Goal: Task Accomplishment & Management: Complete application form

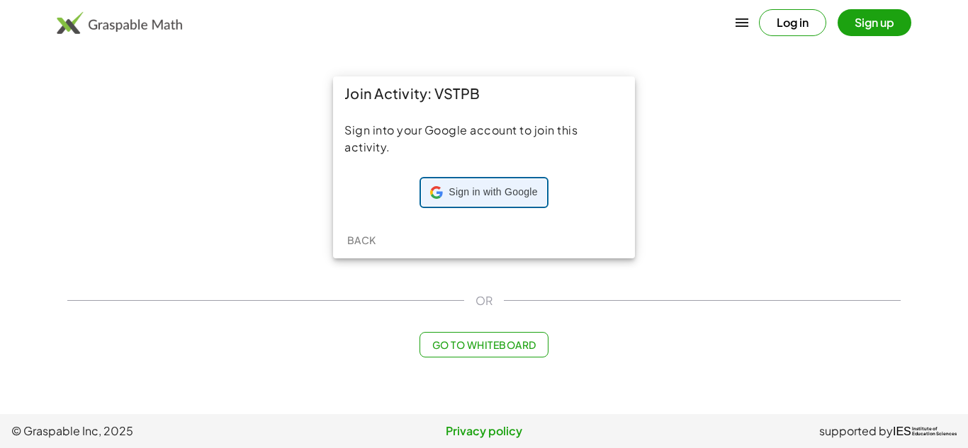
click at [438, 181] on div "Sign in with Google Sign in with Google. Opens in new tab" at bounding box center [483, 192] width 107 height 27
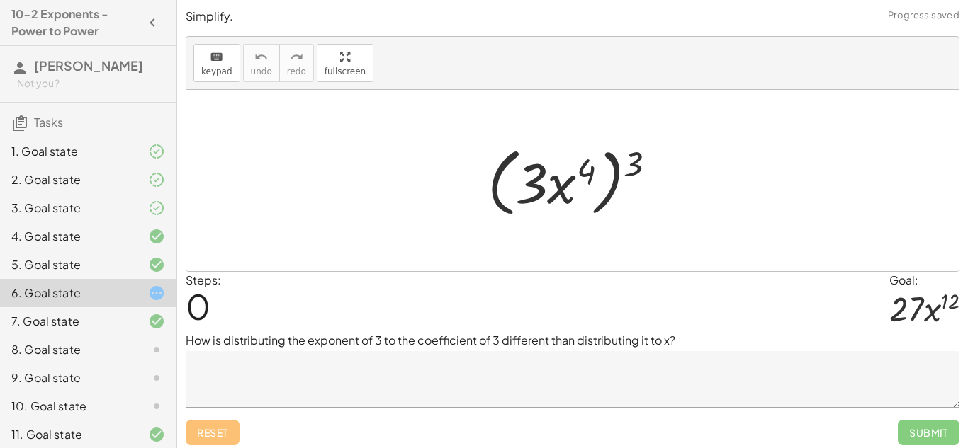
click at [522, 400] on textarea at bounding box center [572, 379] width 773 height 57
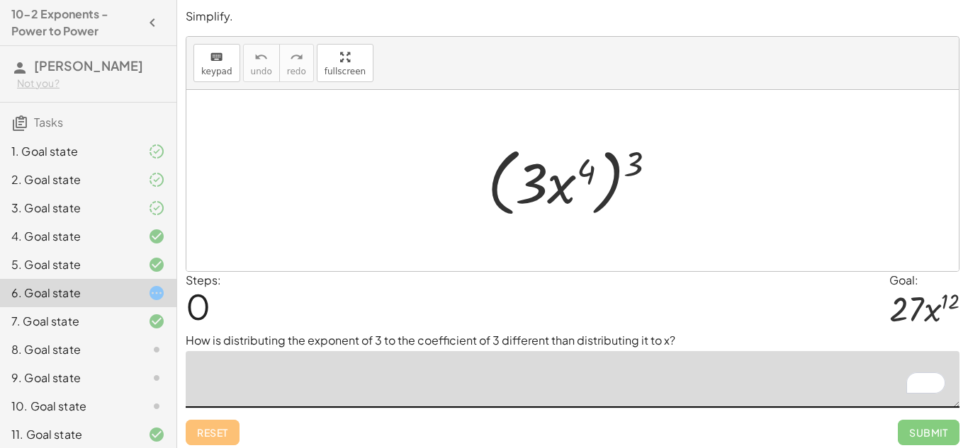
click at [857, 201] on div at bounding box center [572, 180] width 772 height 181
click at [472, 389] on textarea "To enrich screen reader interactions, please activate Accessibility in Grammarl…" at bounding box center [572, 379] width 773 height 57
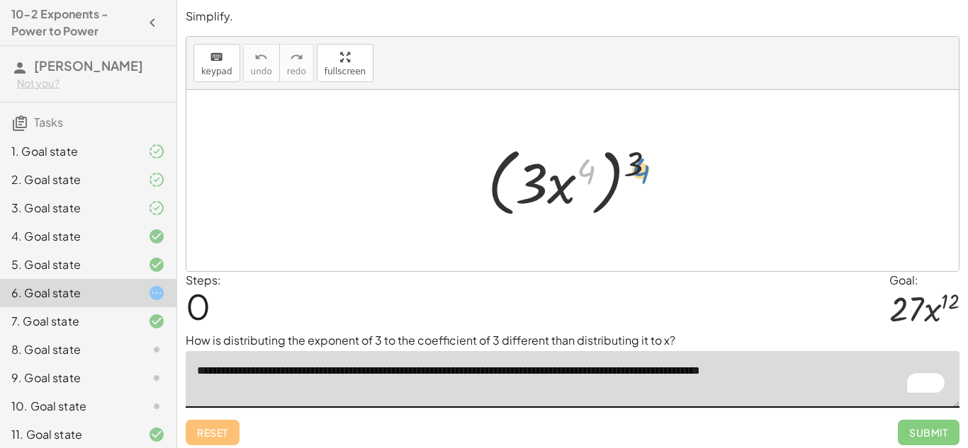
drag, startPoint x: 585, startPoint y: 169, endPoint x: 640, endPoint y: 169, distance: 55.3
click at [640, 169] on div at bounding box center [577, 180] width 195 height 81
drag, startPoint x: 633, startPoint y: 161, endPoint x: 579, endPoint y: 162, distance: 53.1
click at [579, 162] on div at bounding box center [577, 180] width 195 height 81
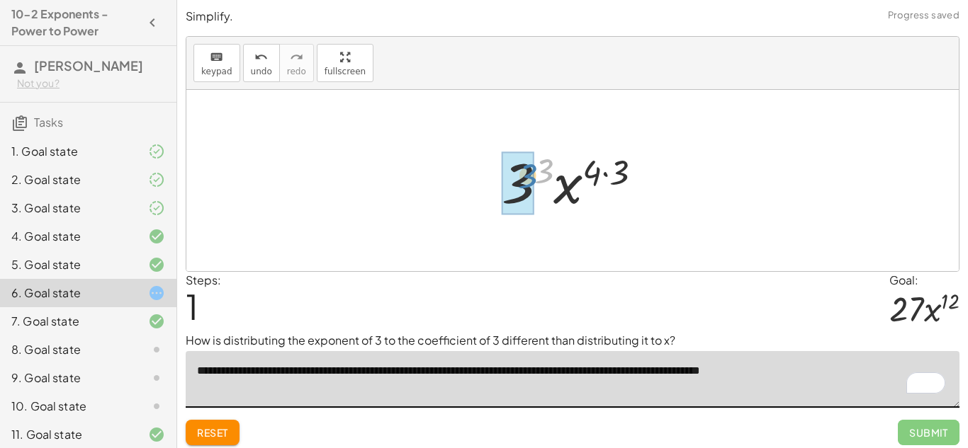
drag, startPoint x: 543, startPoint y: 172, endPoint x: 525, endPoint y: 178, distance: 19.3
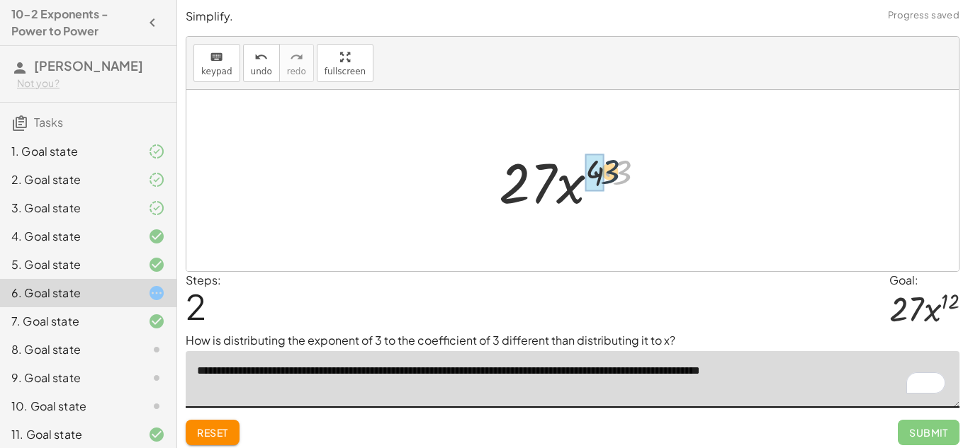
drag, startPoint x: 627, startPoint y: 164, endPoint x: 598, endPoint y: 163, distance: 29.1
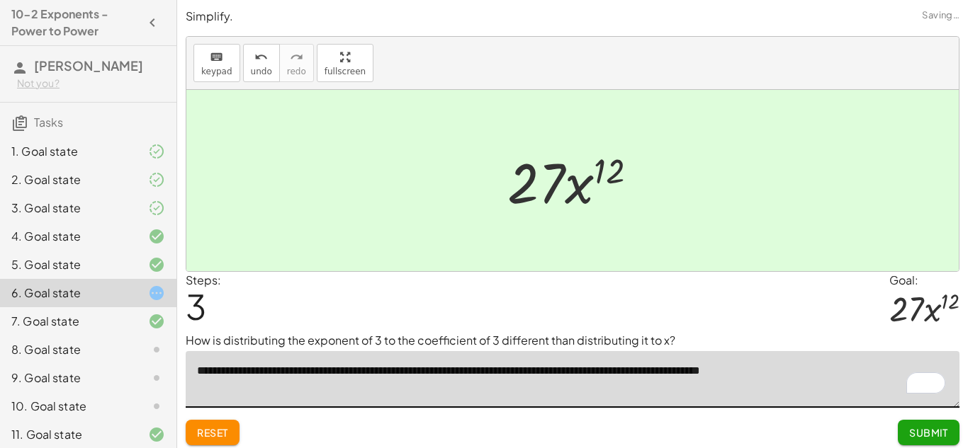
type textarea "**********"
click at [922, 422] on button "Submit" at bounding box center [928, 432] width 62 height 25
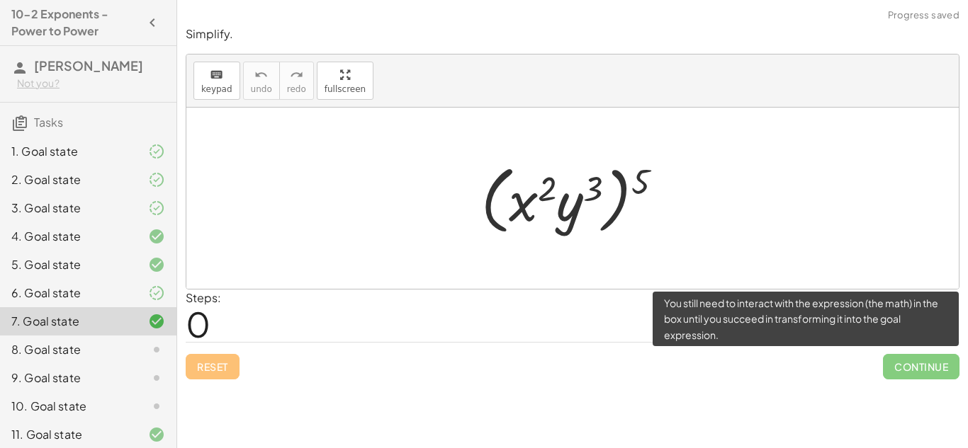
click at [909, 369] on span "Continue" at bounding box center [921, 366] width 76 height 25
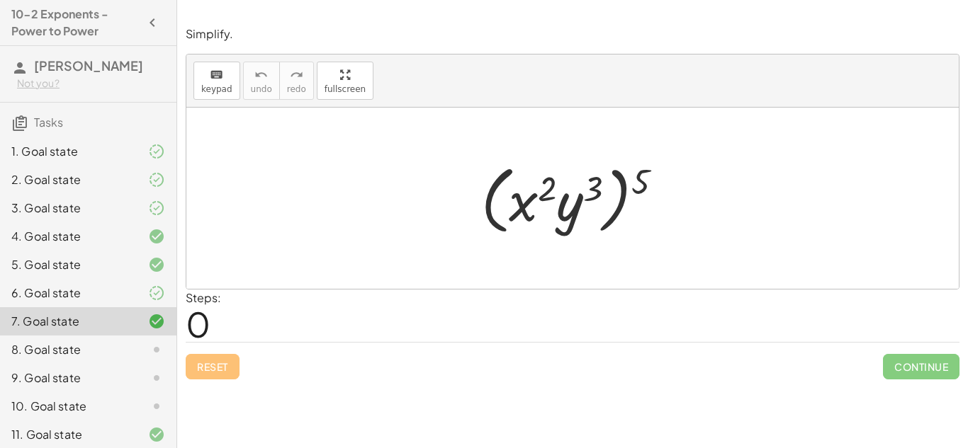
click at [130, 194] on div "1. Goal state" at bounding box center [88, 208] width 176 height 28
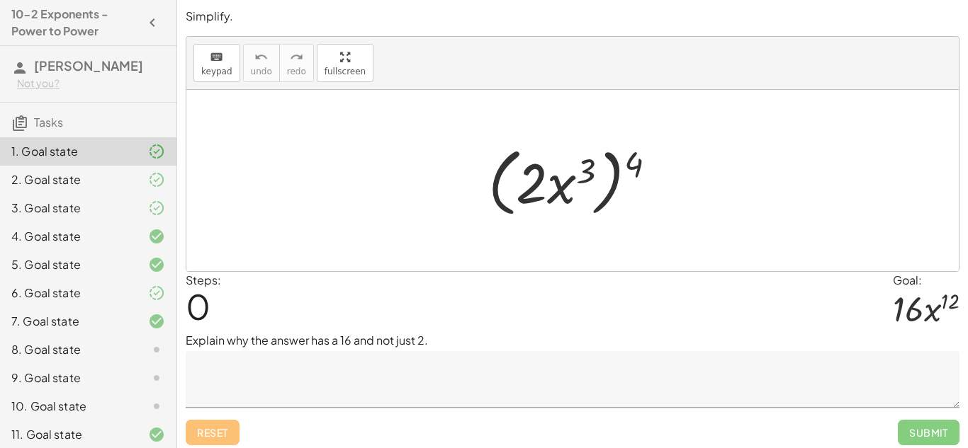
click at [147, 364] on div "7. Goal state" at bounding box center [88, 378] width 176 height 28
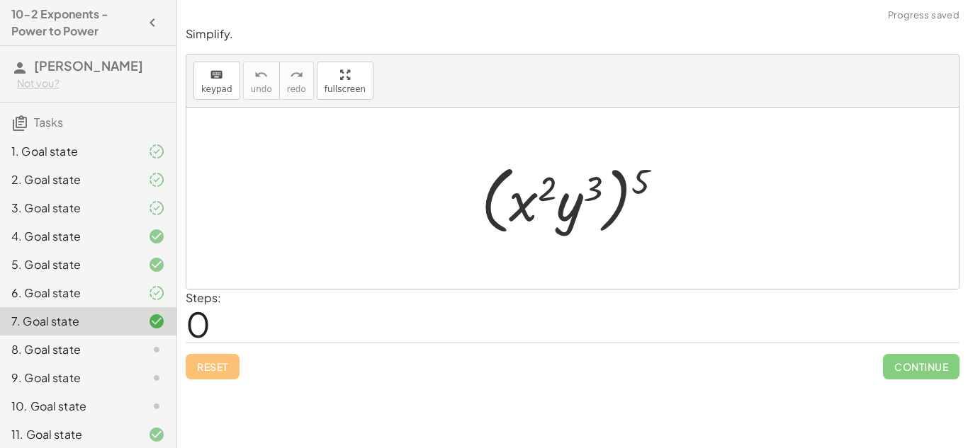
click at [150, 347] on icon at bounding box center [156, 349] width 17 height 17
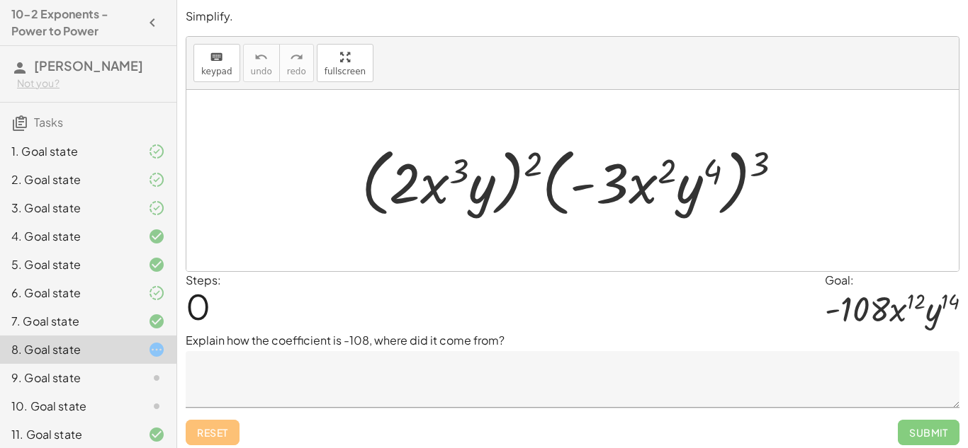
click at [288, 342] on p "Explain how the coefficient is -108, where did it come from?" at bounding box center [572, 340] width 773 height 17
copy p "coefficient"
click at [387, 281] on div "Steps: 0 Goal: · - 108 · x 12 · y 14" at bounding box center [572, 302] width 773 height 61
drag, startPoint x: 529, startPoint y: 169, endPoint x: 464, endPoint y: 168, distance: 65.2
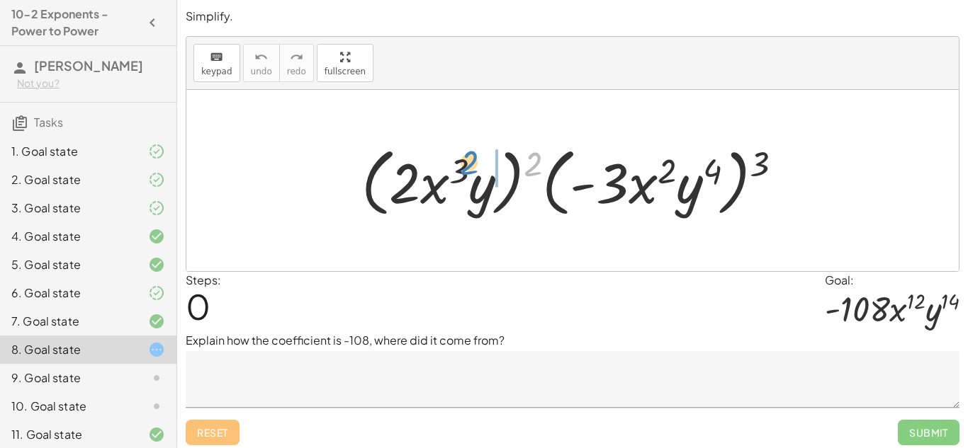
click at [464, 168] on div at bounding box center [577, 180] width 447 height 81
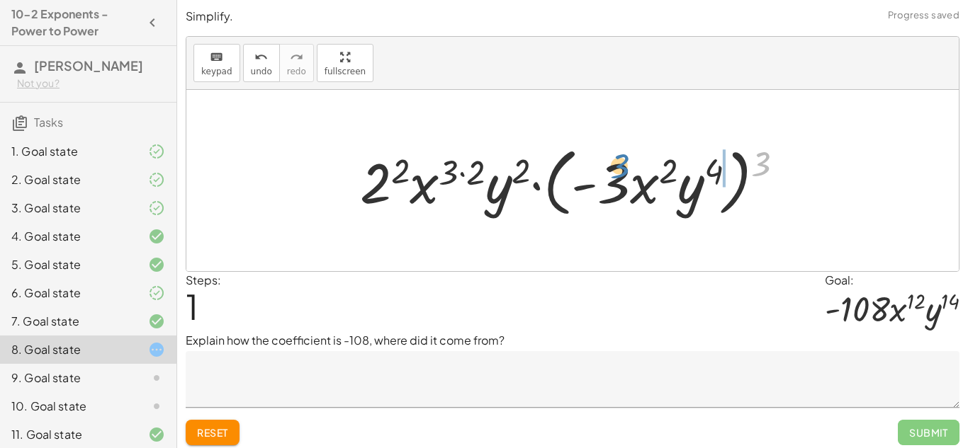
drag, startPoint x: 764, startPoint y: 154, endPoint x: 617, endPoint y: 154, distance: 147.3
click at [617, 154] on div at bounding box center [578, 180] width 450 height 81
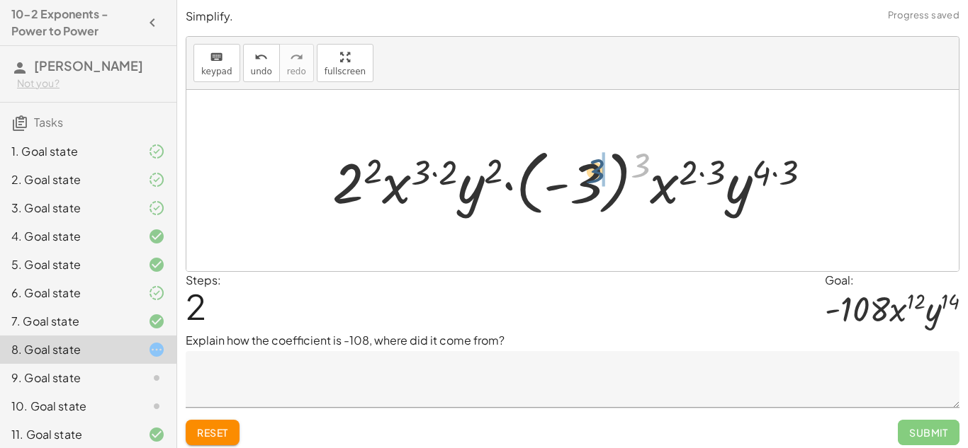
drag, startPoint x: 647, startPoint y: 158, endPoint x: 598, endPoint y: 164, distance: 49.2
click at [598, 164] on div at bounding box center [577, 181] width 504 height 79
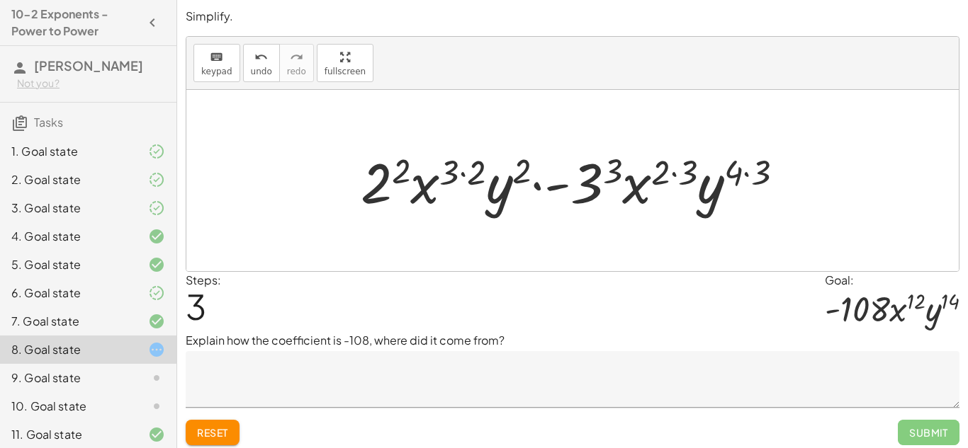
click at [416, 387] on textarea at bounding box center [572, 379] width 773 height 57
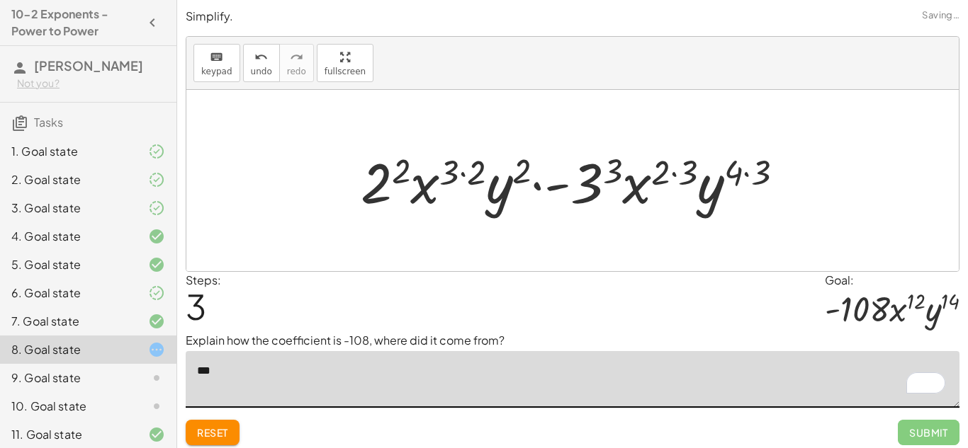
type textarea "**********"
type textarea "*********"
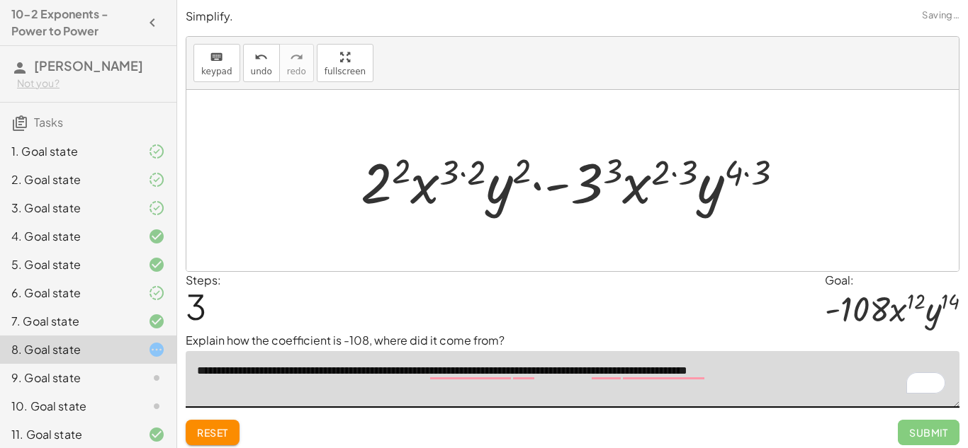
click at [526, 397] on textarea "**********" at bounding box center [572, 379] width 773 height 57
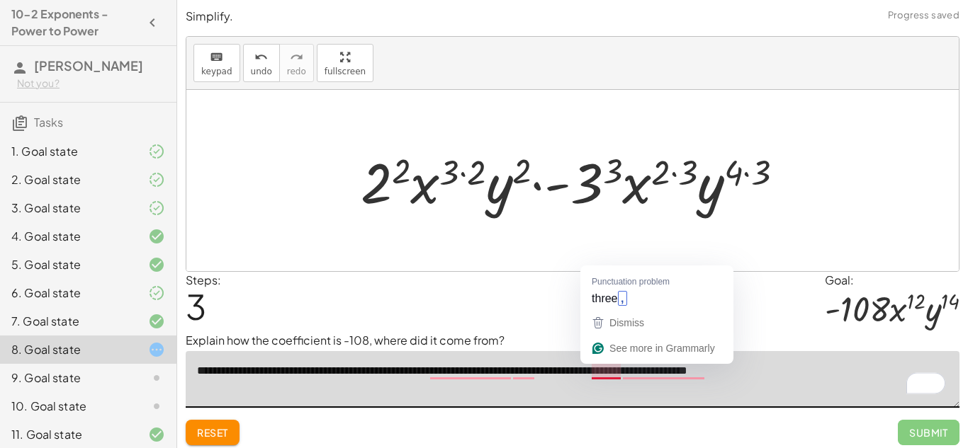
click at [603, 368] on textarea "**********" at bounding box center [572, 379] width 773 height 57
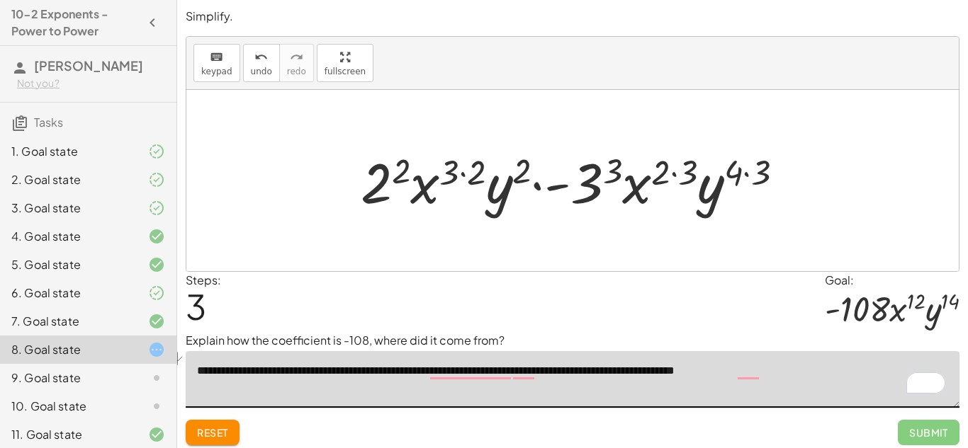
drag, startPoint x: 392, startPoint y: 364, endPoint x: 295, endPoint y: 362, distance: 97.1
click at [295, 362] on textarea "**********" at bounding box center [572, 379] width 773 height 57
click at [342, 374] on textarea "**********" at bounding box center [572, 379] width 773 height 57
click at [446, 373] on textarea "**********" at bounding box center [572, 379] width 773 height 57
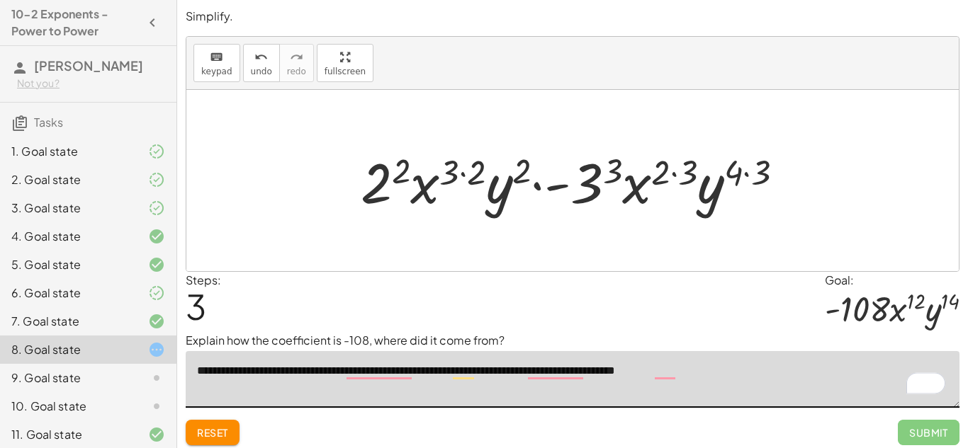
click at [446, 373] on textarea "**********" at bounding box center [572, 379] width 773 height 57
click at [449, 368] on textarea "**********" at bounding box center [572, 379] width 773 height 57
click at [438, 362] on textarea "**********" at bounding box center [572, 379] width 773 height 57
click at [671, 368] on textarea "**********" at bounding box center [572, 379] width 773 height 57
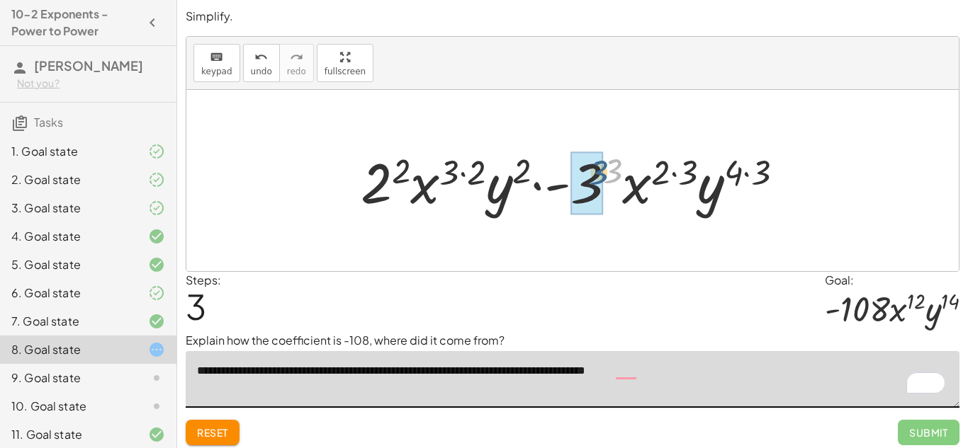
drag, startPoint x: 608, startPoint y: 174, endPoint x: 594, endPoint y: 175, distance: 14.2
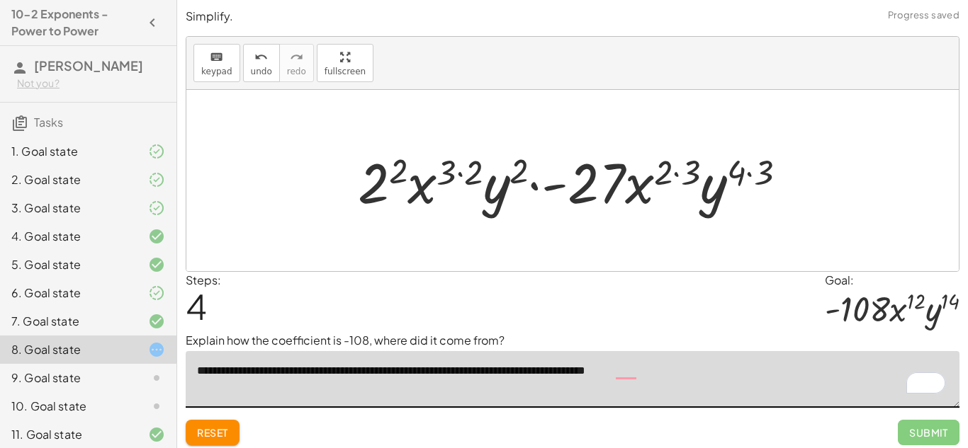
click at [594, 176] on div at bounding box center [578, 180] width 454 height 73
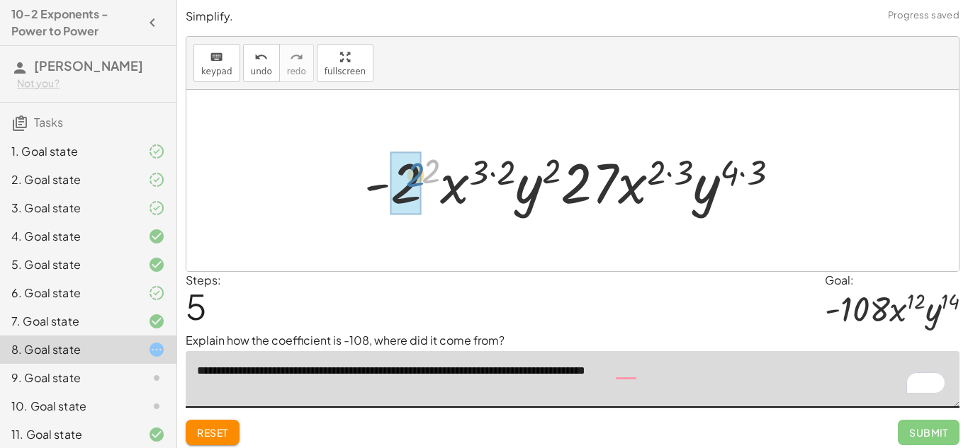
drag, startPoint x: 429, startPoint y: 168, endPoint x: 421, endPoint y: 170, distance: 8.8
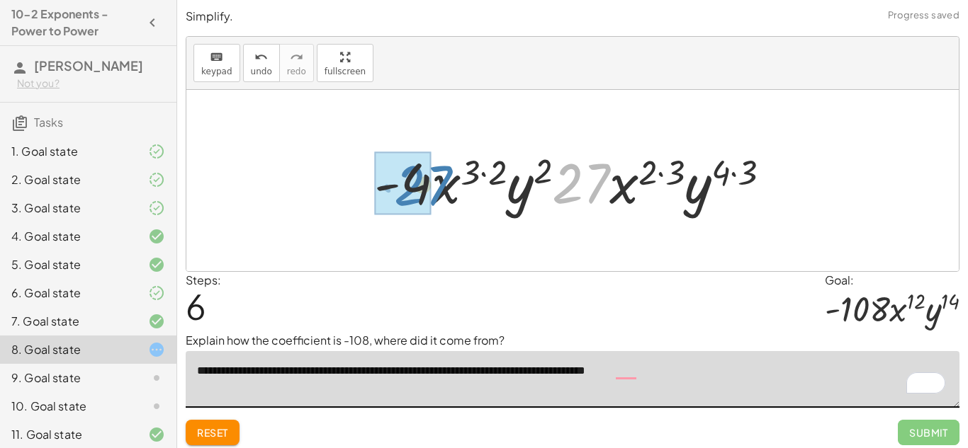
drag, startPoint x: 565, startPoint y: 182, endPoint x: 409, endPoint y: 185, distance: 155.9
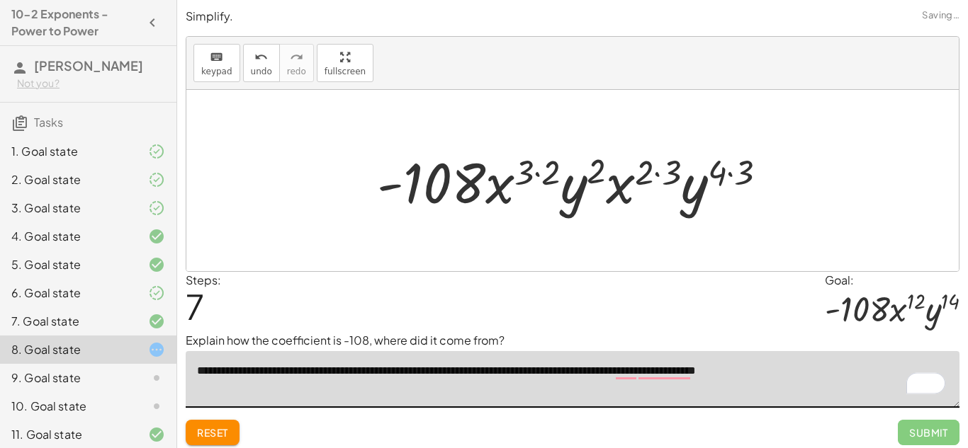
click at [760, 375] on textarea "**********" at bounding box center [572, 379] width 773 height 57
click at [839, 365] on textarea "**********" at bounding box center [572, 379] width 773 height 57
type textarea "**********"
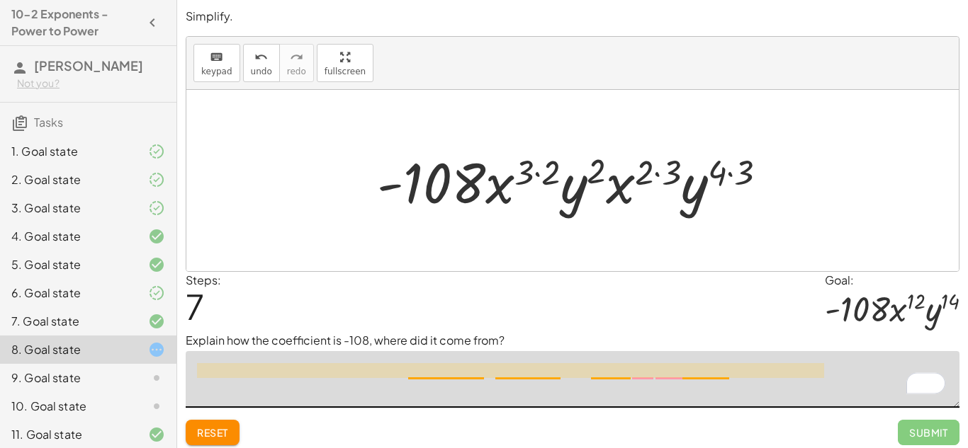
click at [467, 378] on textarea "To enrich screen reader interactions, please activate Accessibility in Grammarl…" at bounding box center [572, 379] width 773 height 57
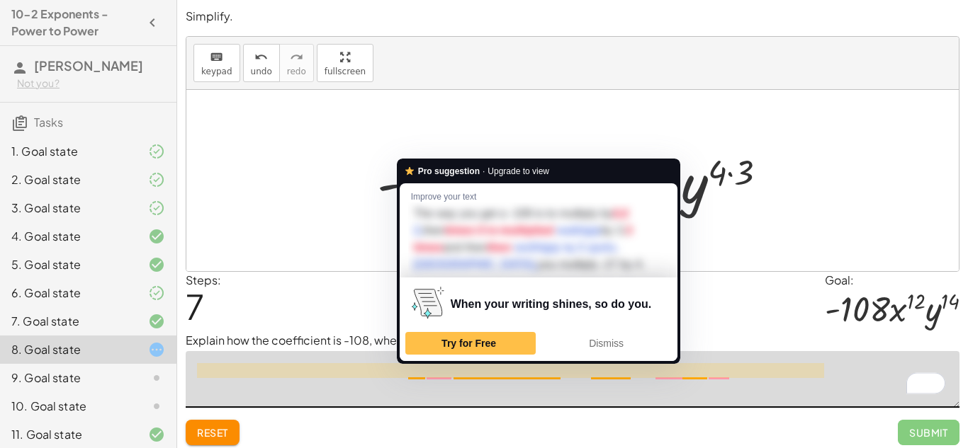
click at [467, 378] on textarea "To enrich screen reader interactions, please activate Accessibility in Grammarl…" at bounding box center [572, 379] width 773 height 57
click at [472, 402] on textarea "To enrich screen reader interactions, please activate Accessibility in Grammarl…" at bounding box center [572, 379] width 773 height 57
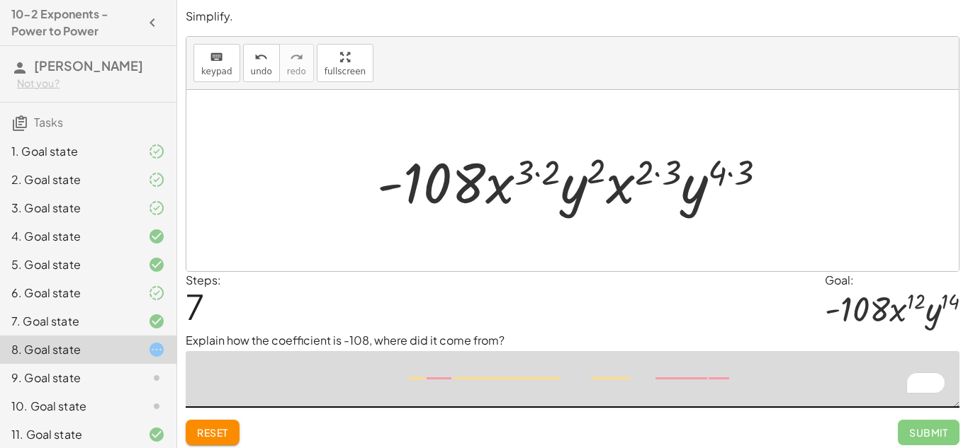
click at [448, 171] on div at bounding box center [578, 180] width 416 height 73
drag, startPoint x: 503, startPoint y: 368, endPoint x: 453, endPoint y: 368, distance: 49.6
click at [453, 368] on textarea "To enrich screen reader interactions, please activate Accessibility in Grammarl…" at bounding box center [572, 379] width 773 height 57
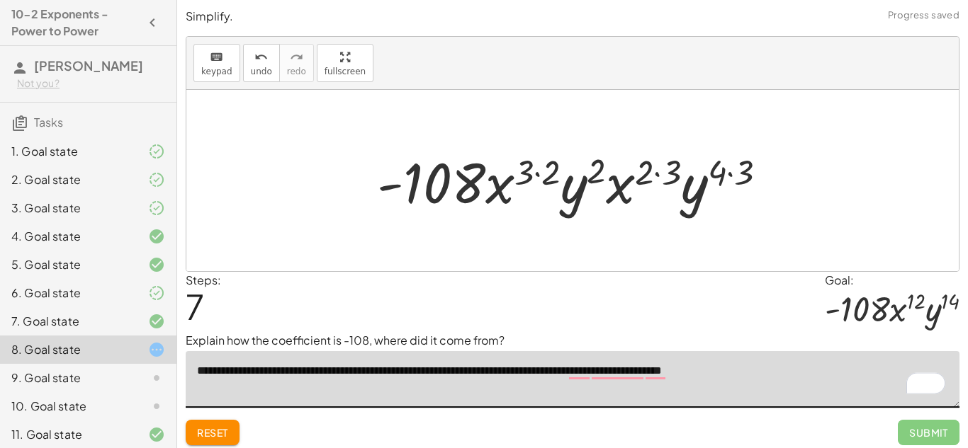
click at [468, 201] on div at bounding box center [578, 180] width 416 height 73
click at [453, 199] on div at bounding box center [578, 180] width 416 height 73
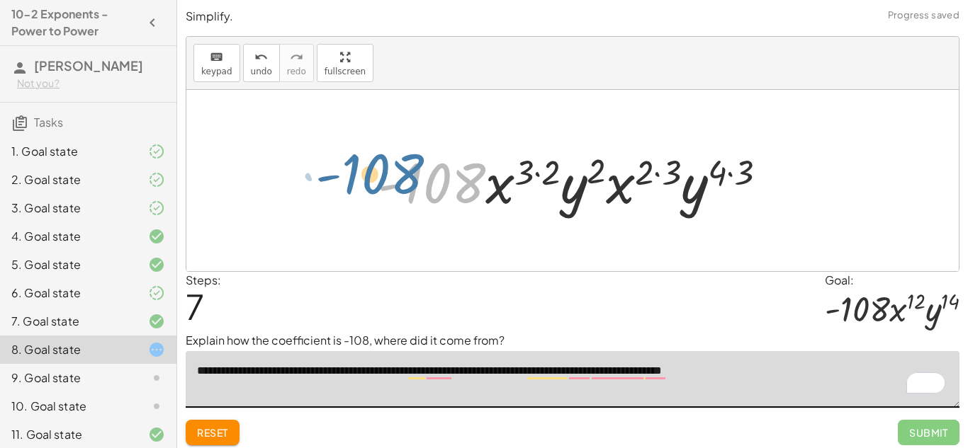
drag, startPoint x: 473, startPoint y: 192, endPoint x: 417, endPoint y: 185, distance: 56.4
click at [417, 185] on div at bounding box center [578, 180] width 416 height 73
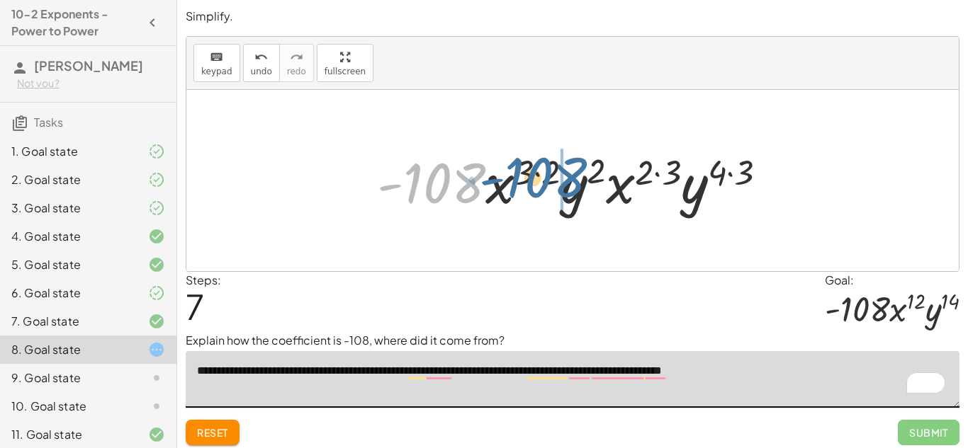
drag, startPoint x: 427, startPoint y: 185, endPoint x: 519, endPoint y: 179, distance: 92.3
click at [519, 179] on div at bounding box center [578, 180] width 416 height 73
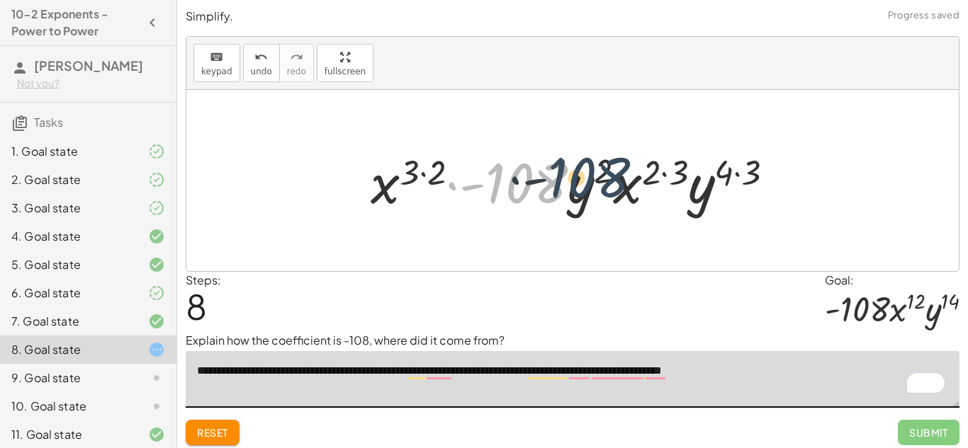
drag, startPoint x: 523, startPoint y: 181, endPoint x: 589, endPoint y: 176, distance: 65.4
click at [589, 176] on div at bounding box center [577, 180] width 429 height 73
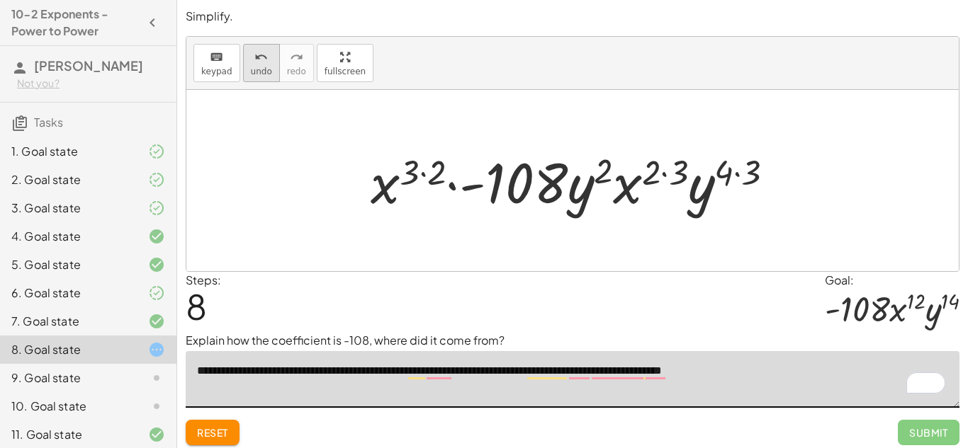
click at [251, 67] on span "undo" at bounding box center [261, 72] width 21 height 10
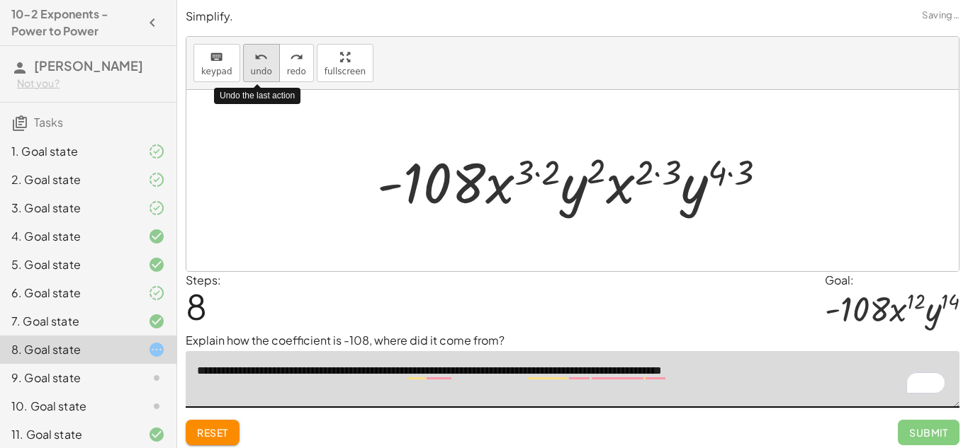
click at [251, 67] on span "undo" at bounding box center [261, 72] width 21 height 10
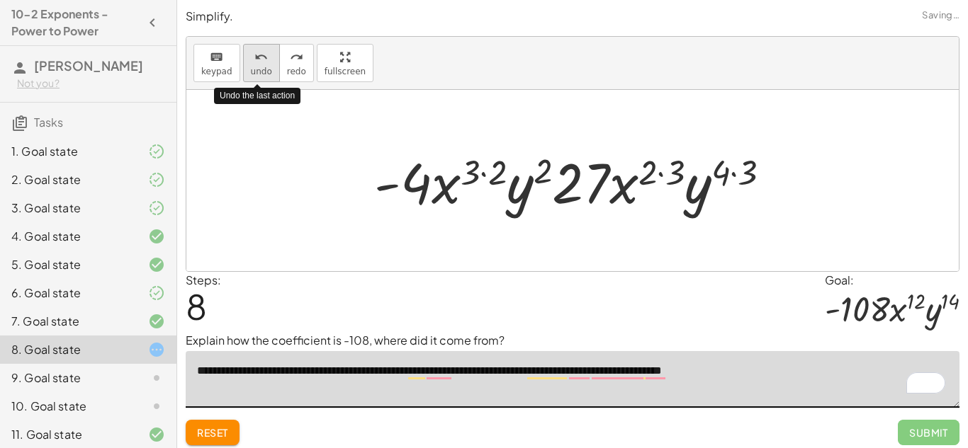
click at [251, 67] on span "undo" at bounding box center [261, 72] width 21 height 10
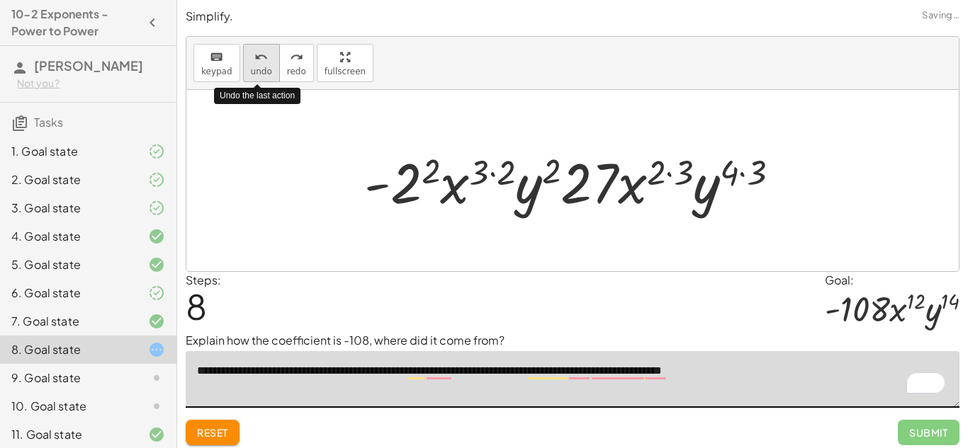
click at [251, 67] on span "undo" at bounding box center [261, 72] width 21 height 10
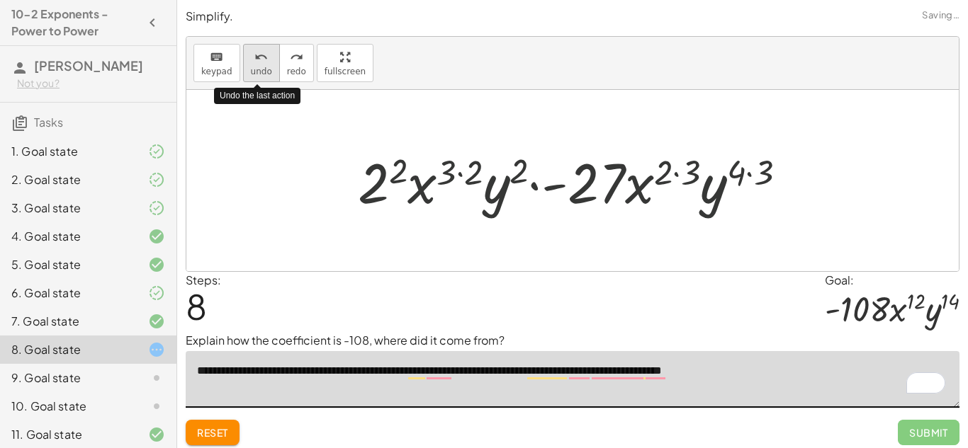
click at [251, 67] on span "undo" at bounding box center [261, 72] width 21 height 10
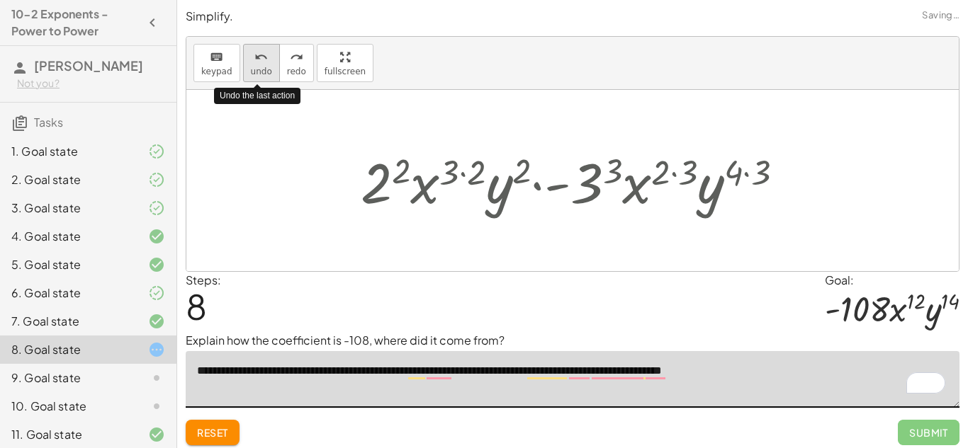
click at [251, 67] on span "undo" at bounding box center [261, 72] width 21 height 10
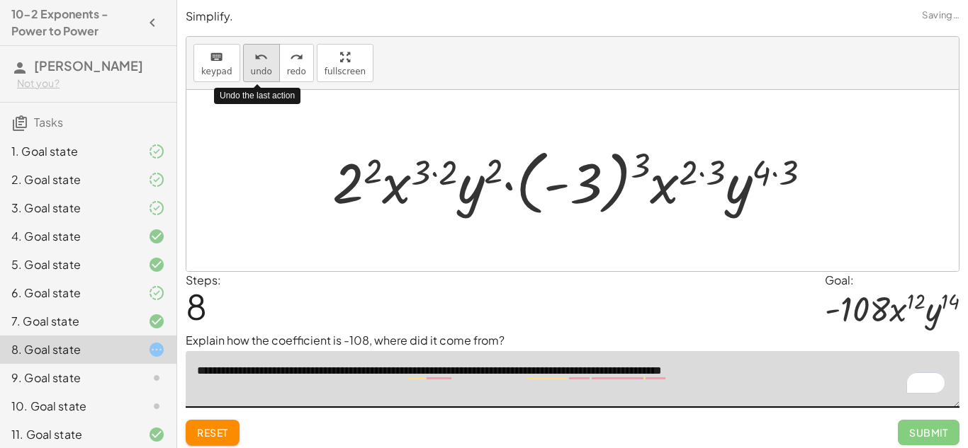
click at [251, 67] on span "undo" at bounding box center [261, 72] width 21 height 10
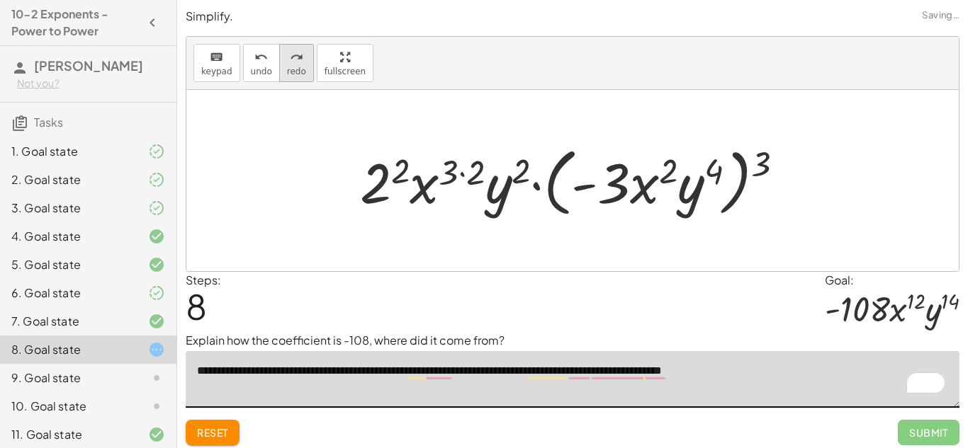
click at [290, 50] on icon "redo" at bounding box center [296, 57] width 13 height 17
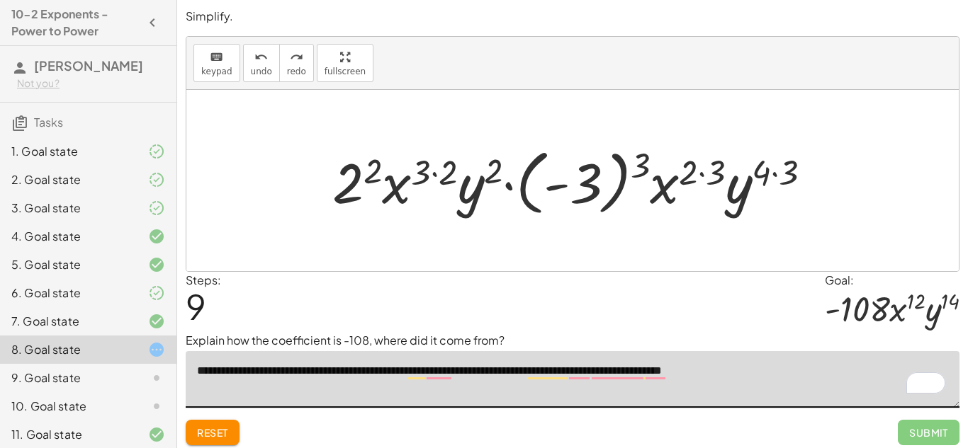
click at [518, 374] on textarea "**********" at bounding box center [572, 379] width 773 height 57
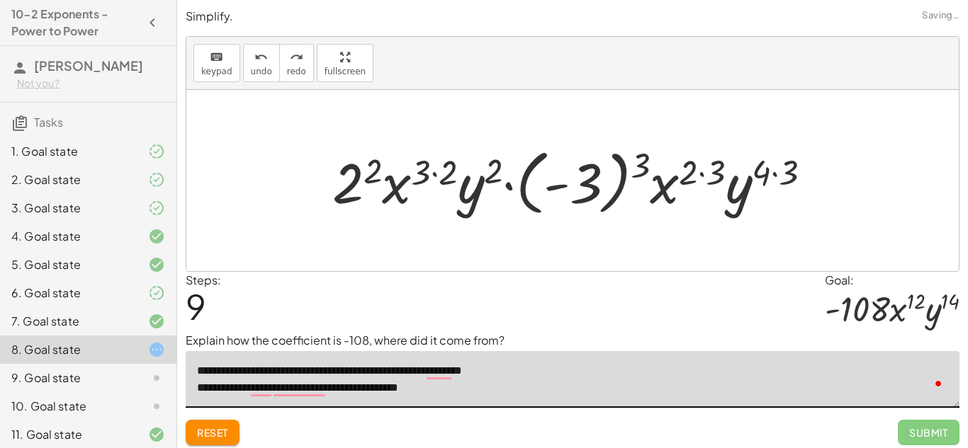
click at [518, 374] on textarea "**********" at bounding box center [572, 379] width 773 height 57
click at [197, 392] on textarea "**********" at bounding box center [572, 379] width 773 height 57
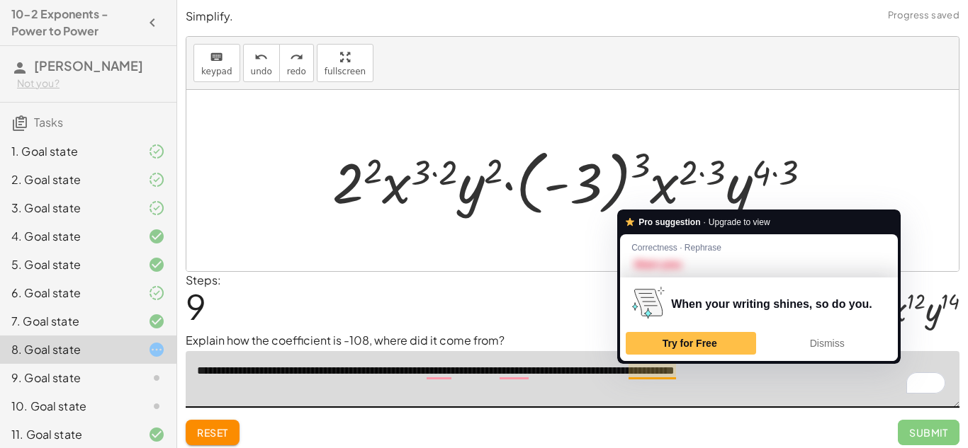
click at [647, 368] on textarea "**********" at bounding box center [572, 379] width 773 height 57
click at [612, 374] on textarea "**********" at bounding box center [572, 379] width 773 height 57
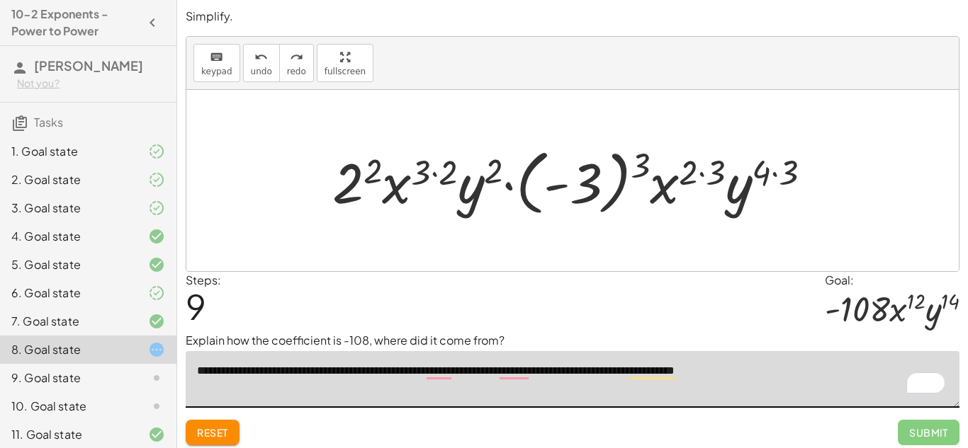
click at [612, 374] on textarea "**********" at bounding box center [572, 379] width 773 height 57
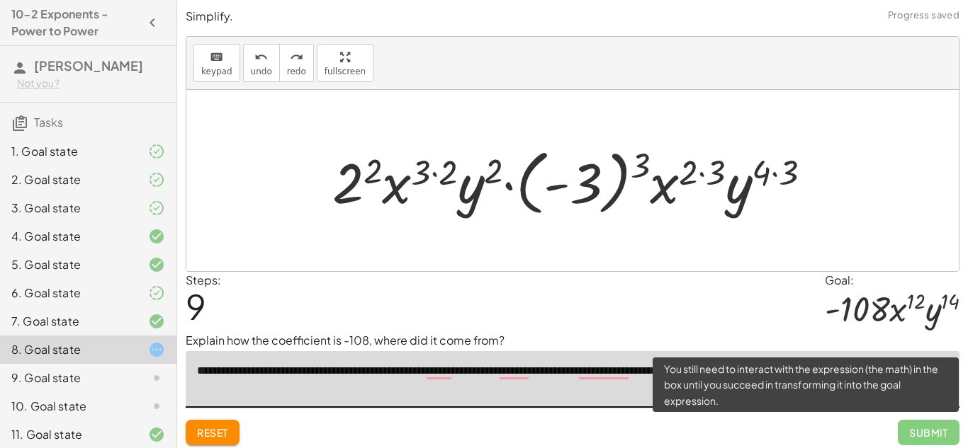
type textarea "**********"
click at [929, 430] on span "Submit" at bounding box center [928, 432] width 62 height 25
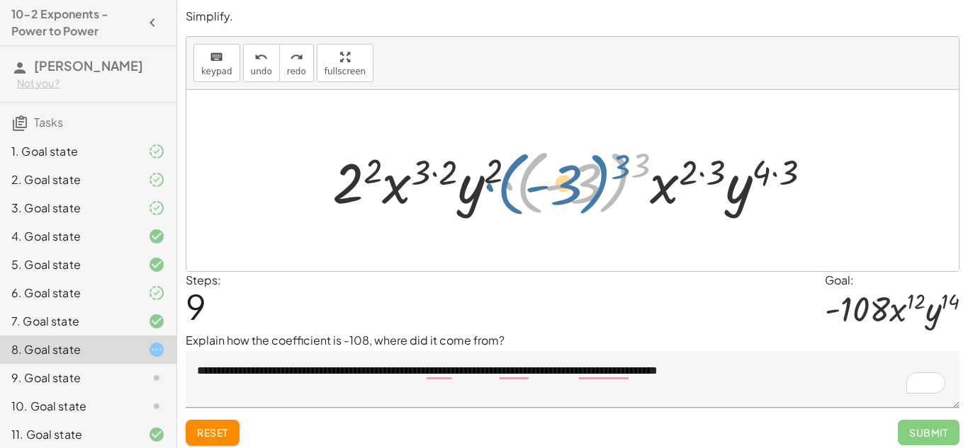
drag, startPoint x: 612, startPoint y: 188, endPoint x: 585, endPoint y: 189, distance: 27.0
click at [585, 189] on div at bounding box center [577, 181] width 504 height 79
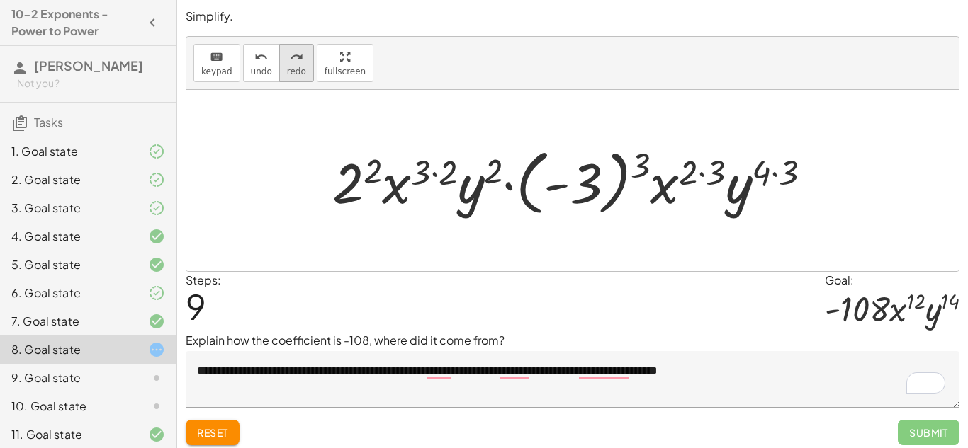
click at [288, 67] on span "redo" at bounding box center [296, 72] width 19 height 10
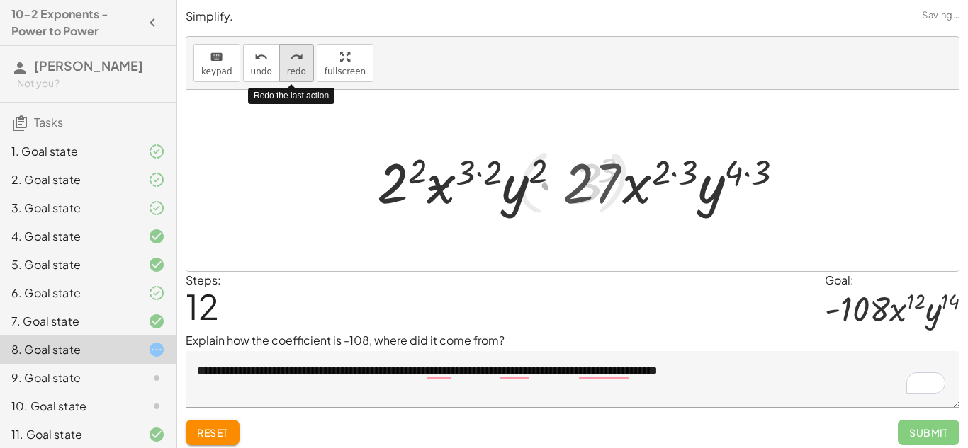
click at [288, 67] on span "redo" at bounding box center [296, 72] width 19 height 10
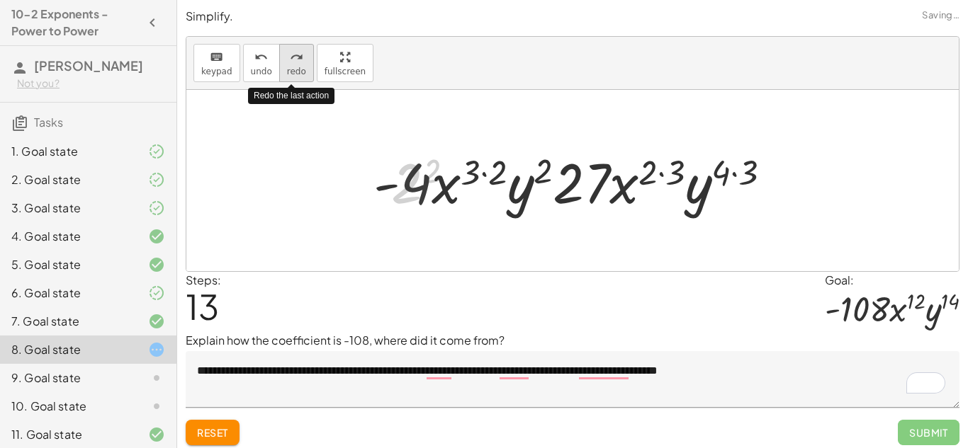
click at [288, 67] on span "redo" at bounding box center [296, 72] width 19 height 10
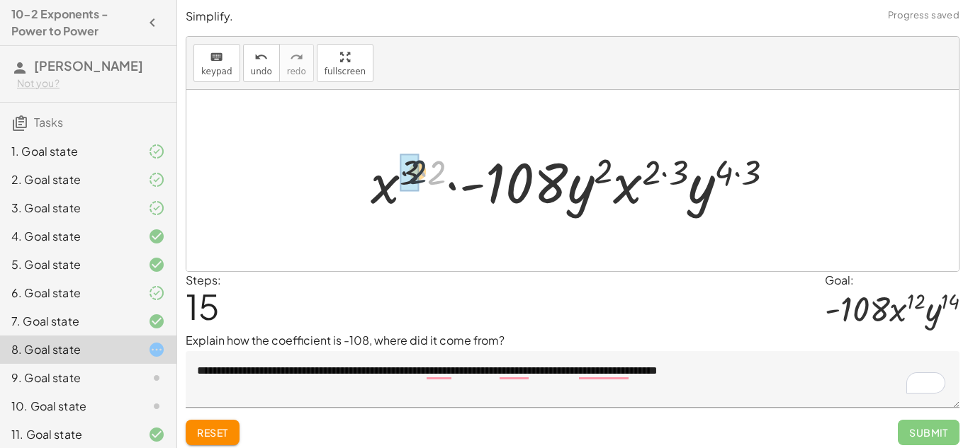
drag, startPoint x: 444, startPoint y: 168, endPoint x: 422, endPoint y: 167, distance: 22.0
click at [422, 167] on div at bounding box center [577, 180] width 429 height 73
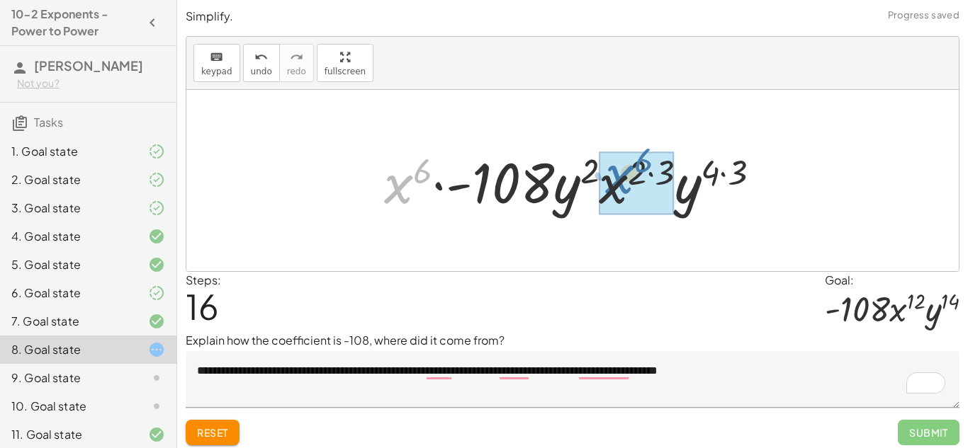
drag, startPoint x: 402, startPoint y: 177, endPoint x: 623, endPoint y: 168, distance: 221.9
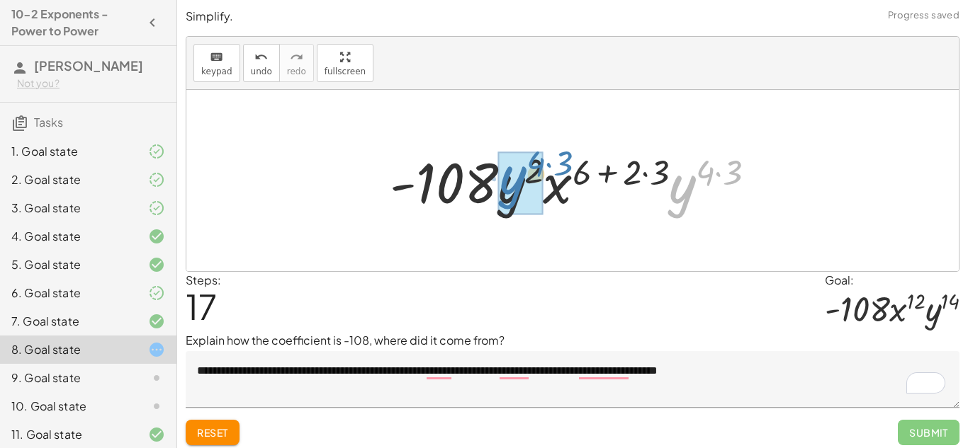
drag, startPoint x: 682, startPoint y: 183, endPoint x: 511, endPoint y: 174, distance: 170.9
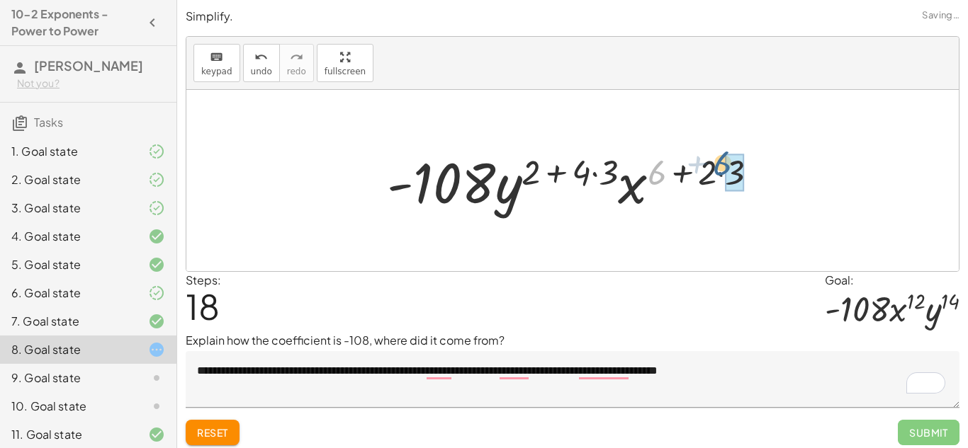
drag, startPoint x: 659, startPoint y: 169, endPoint x: 727, endPoint y: 160, distance: 68.6
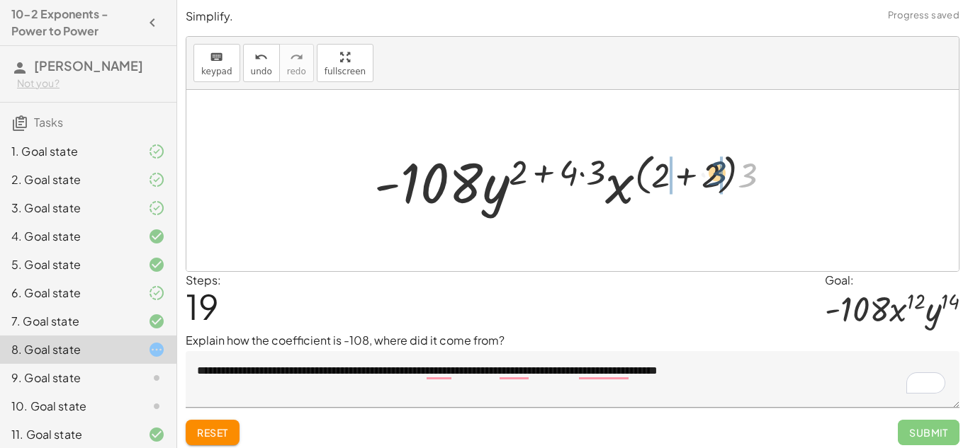
drag, startPoint x: 744, startPoint y: 166, endPoint x: 711, endPoint y: 164, distance: 32.7
click at [711, 164] on div at bounding box center [577, 180] width 421 height 73
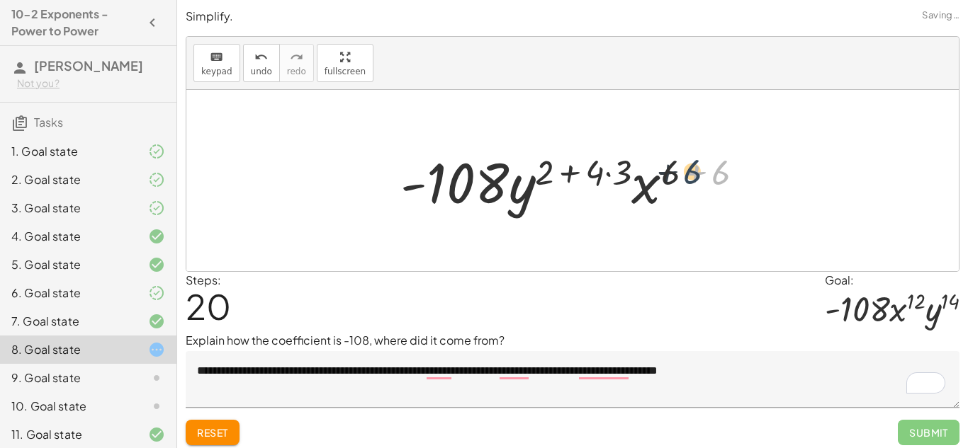
drag, startPoint x: 722, startPoint y: 169, endPoint x: 682, endPoint y: 168, distance: 39.7
click at [682, 168] on div at bounding box center [577, 180] width 369 height 73
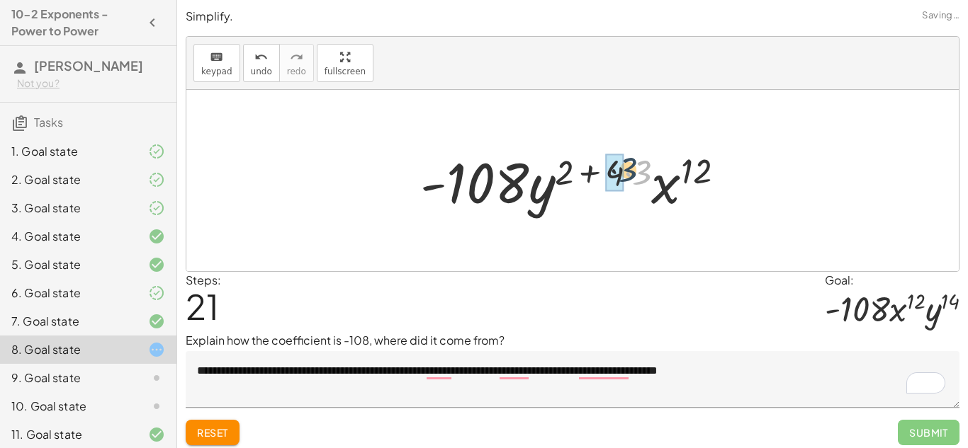
drag, startPoint x: 640, startPoint y: 169, endPoint x: 623, endPoint y: 166, distance: 17.2
click at [623, 166] on div at bounding box center [578, 180] width 330 height 73
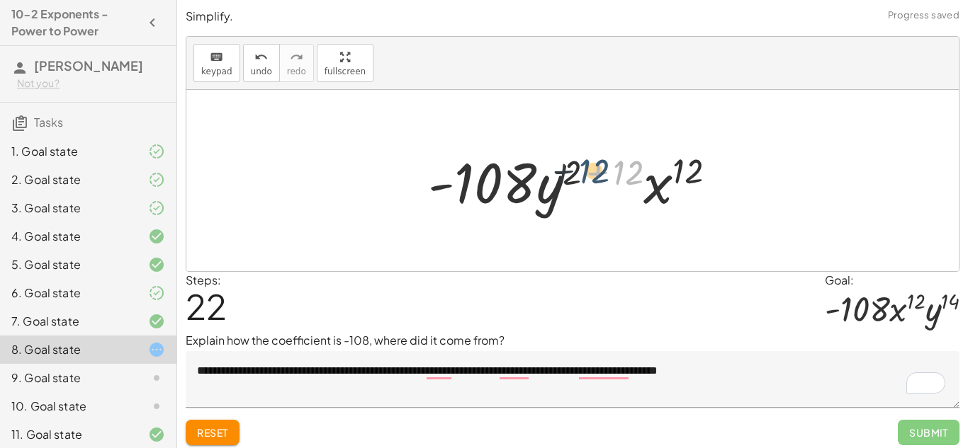
drag, startPoint x: 620, startPoint y: 169, endPoint x: 583, endPoint y: 167, distance: 37.6
click at [583, 167] on div at bounding box center [578, 180] width 314 height 73
drag, startPoint x: 628, startPoint y: 169, endPoint x: 574, endPoint y: 165, distance: 53.9
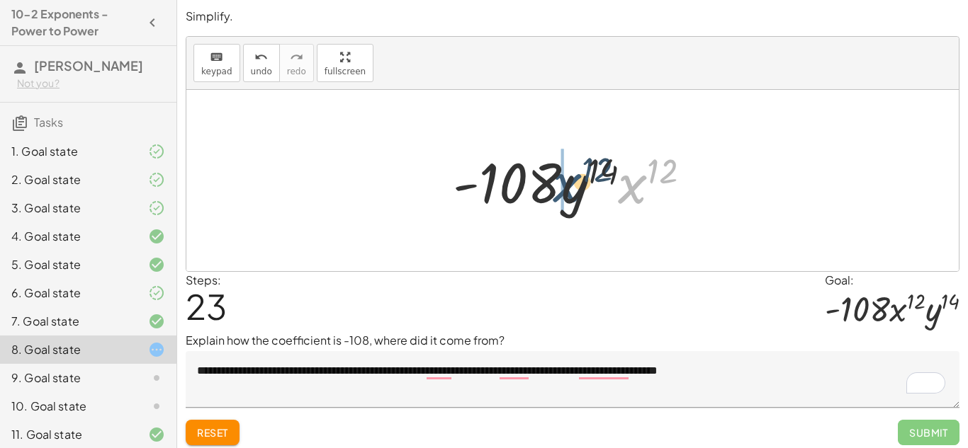
drag, startPoint x: 639, startPoint y: 190, endPoint x: 572, endPoint y: 188, distance: 67.3
click at [572, 188] on div at bounding box center [577, 180] width 263 height 73
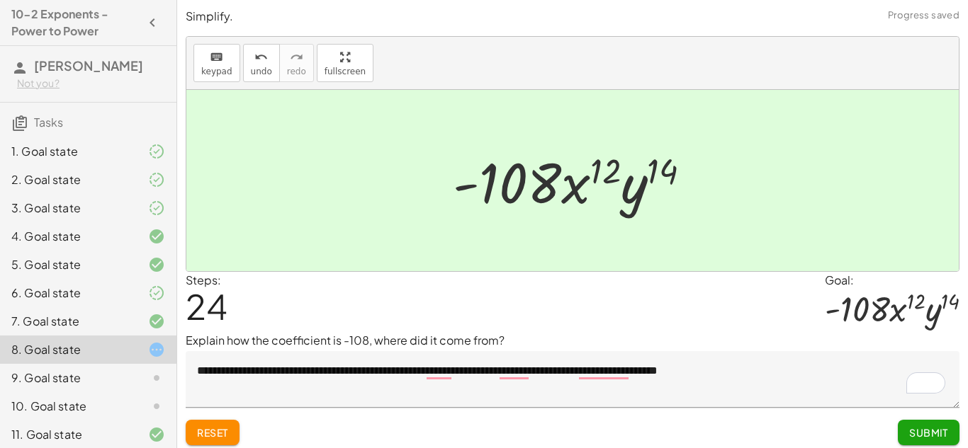
click at [919, 436] on span "Submit" at bounding box center [928, 432] width 39 height 13
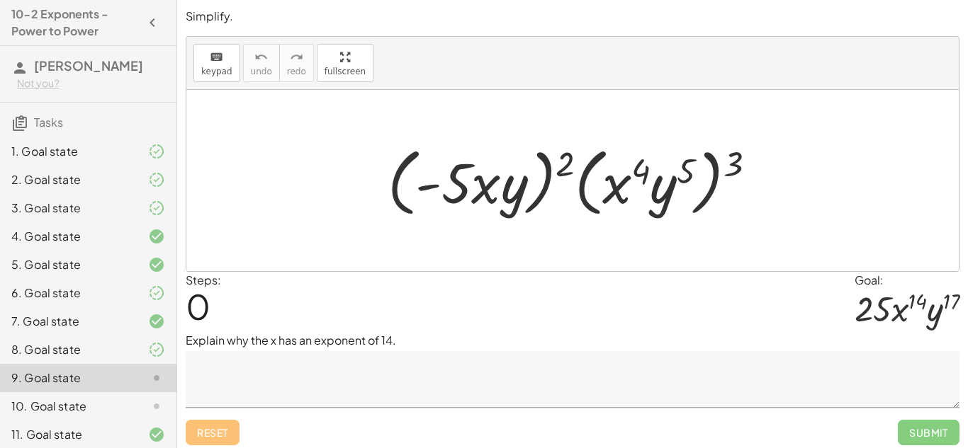
scroll to position [35, 0]
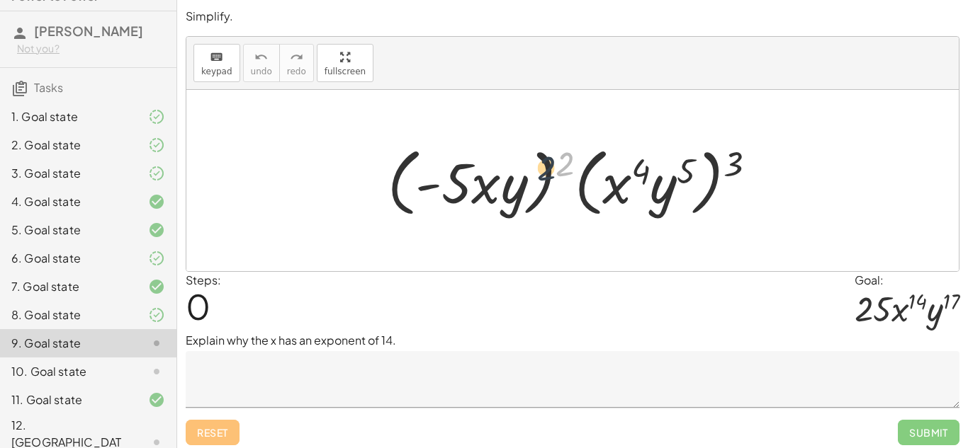
drag, startPoint x: 569, startPoint y: 166, endPoint x: 532, endPoint y: 174, distance: 38.3
click at [532, 174] on div at bounding box center [577, 180] width 394 height 81
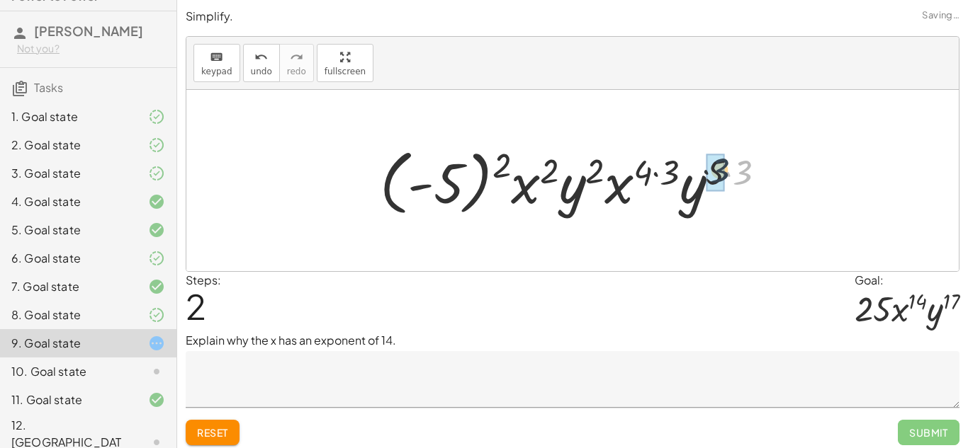
drag, startPoint x: 747, startPoint y: 168, endPoint x: 718, endPoint y: 165, distance: 29.2
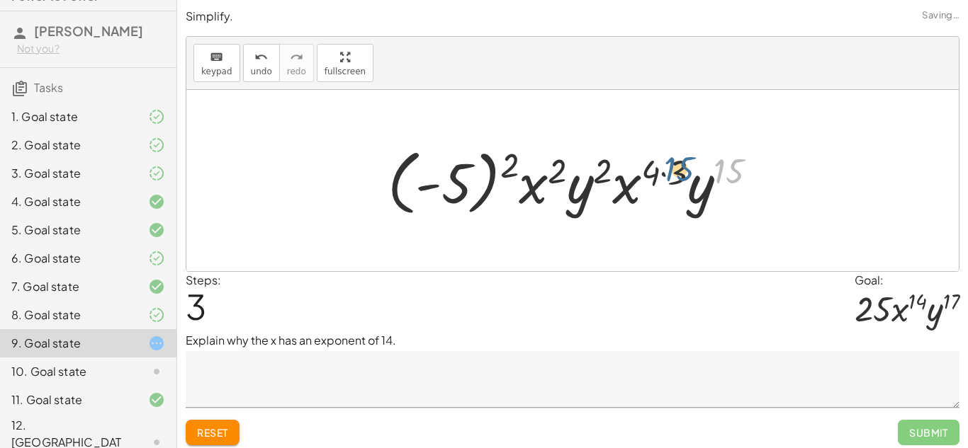
drag, startPoint x: 733, startPoint y: 166, endPoint x: 682, endPoint y: 164, distance: 51.0
click at [682, 164] on div at bounding box center [577, 181] width 395 height 79
drag, startPoint x: 680, startPoint y: 165, endPoint x: 647, endPoint y: 167, distance: 32.7
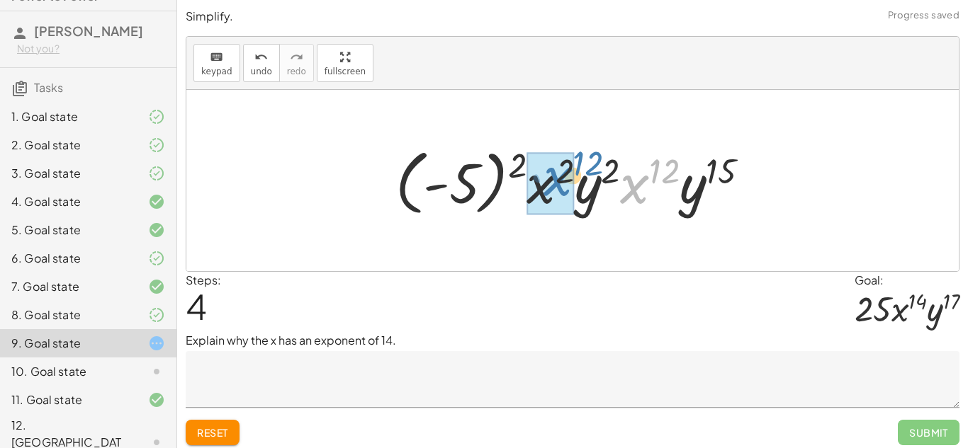
drag, startPoint x: 636, startPoint y: 184, endPoint x: 555, endPoint y: 176, distance: 81.8
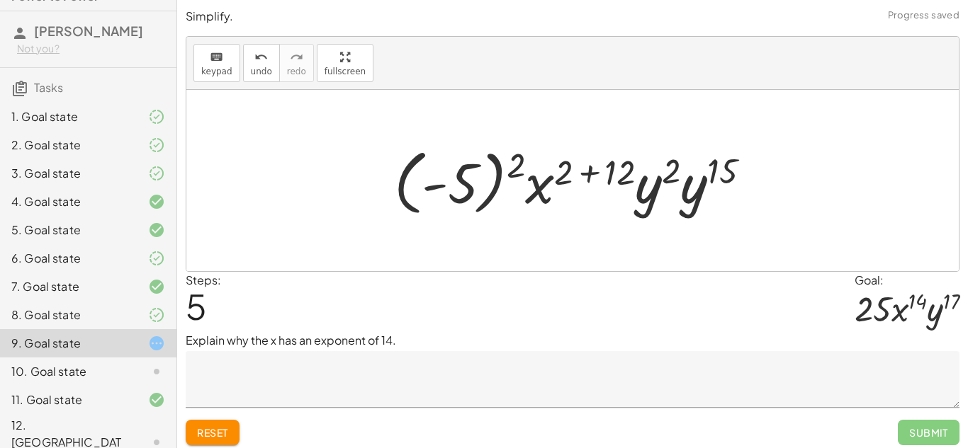
click at [495, 171] on div at bounding box center [578, 181] width 382 height 79
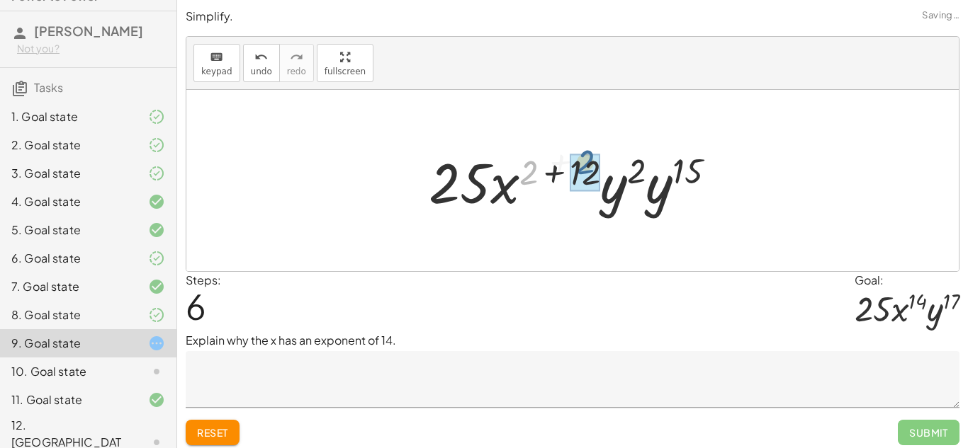
drag, startPoint x: 526, startPoint y: 169, endPoint x: 584, endPoint y: 159, distance: 58.2
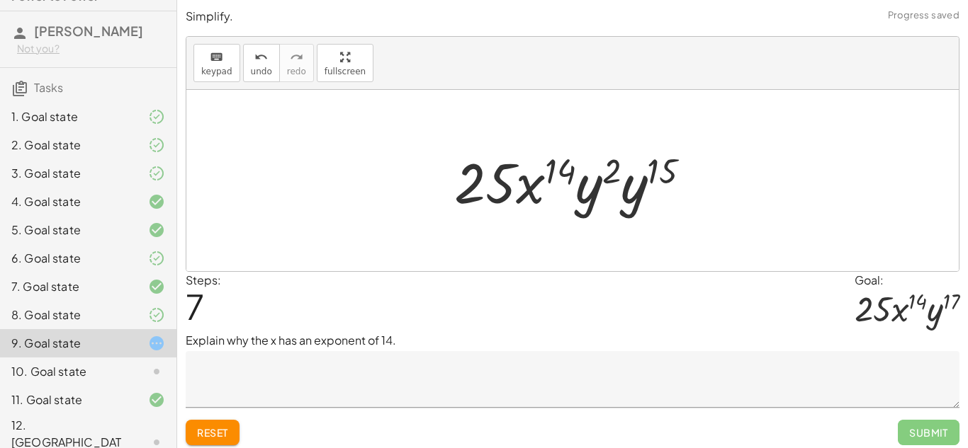
click at [613, 166] on div at bounding box center [578, 180] width 262 height 73
drag, startPoint x: 613, startPoint y: 166, endPoint x: 626, endPoint y: 167, distance: 13.5
click at [626, 167] on div at bounding box center [578, 180] width 262 height 73
drag, startPoint x: 655, startPoint y: 166, endPoint x: 608, endPoint y: 163, distance: 46.9
click at [608, 163] on div at bounding box center [578, 180] width 262 height 73
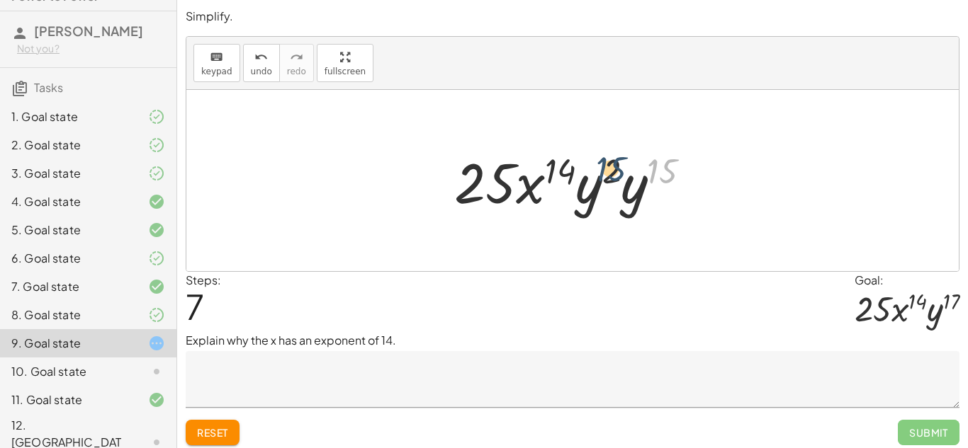
drag, startPoint x: 664, startPoint y: 172, endPoint x: 612, endPoint y: 170, distance: 52.5
click at [612, 170] on div at bounding box center [578, 180] width 262 height 73
drag, startPoint x: 608, startPoint y: 171, endPoint x: 662, endPoint y: 170, distance: 53.8
click at [662, 170] on div at bounding box center [578, 180] width 262 height 73
click at [663, 170] on div at bounding box center [578, 180] width 262 height 73
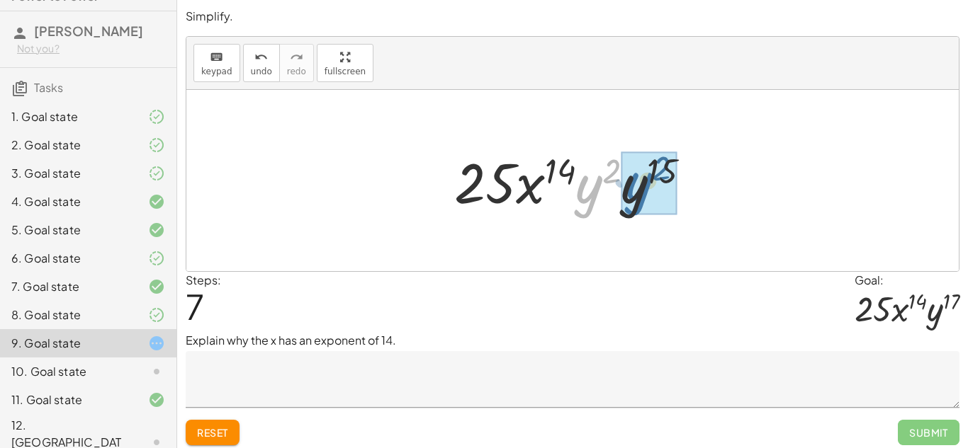
drag, startPoint x: 584, startPoint y: 193, endPoint x: 634, endPoint y: 191, distance: 49.7
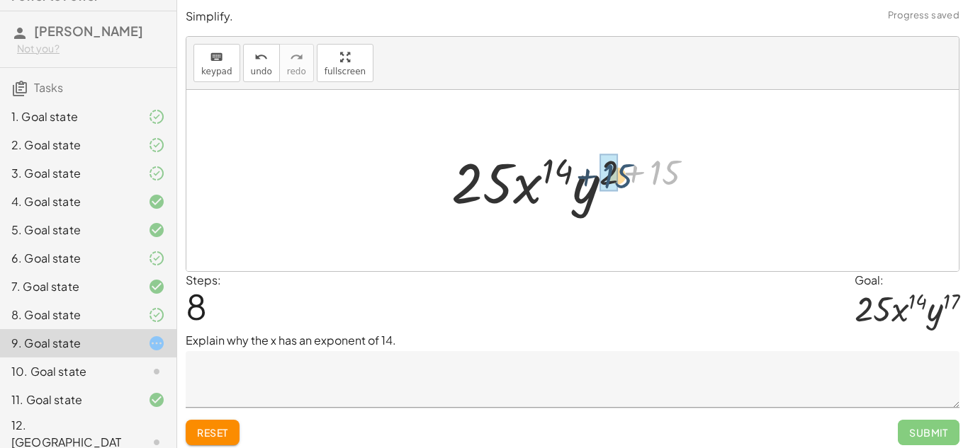
drag, startPoint x: 674, startPoint y: 160, endPoint x: 624, endPoint y: 161, distance: 49.6
click at [624, 161] on div at bounding box center [577, 180] width 267 height 73
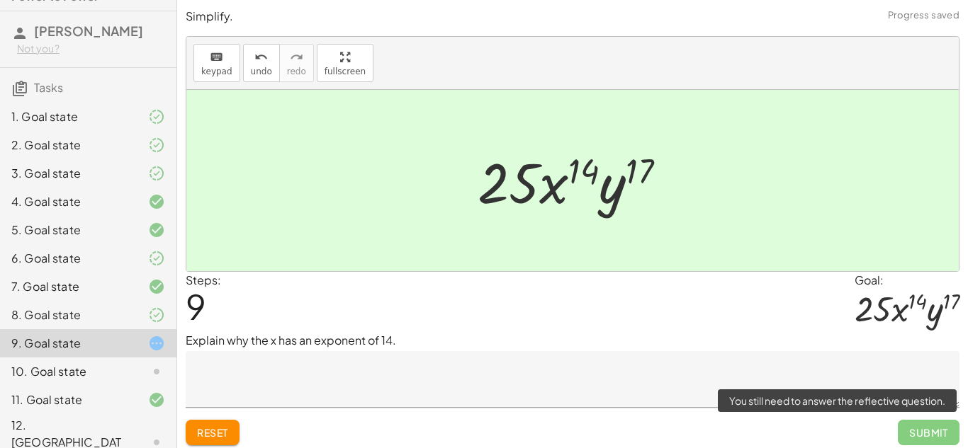
click at [925, 421] on span "Submit" at bounding box center [928, 432] width 62 height 25
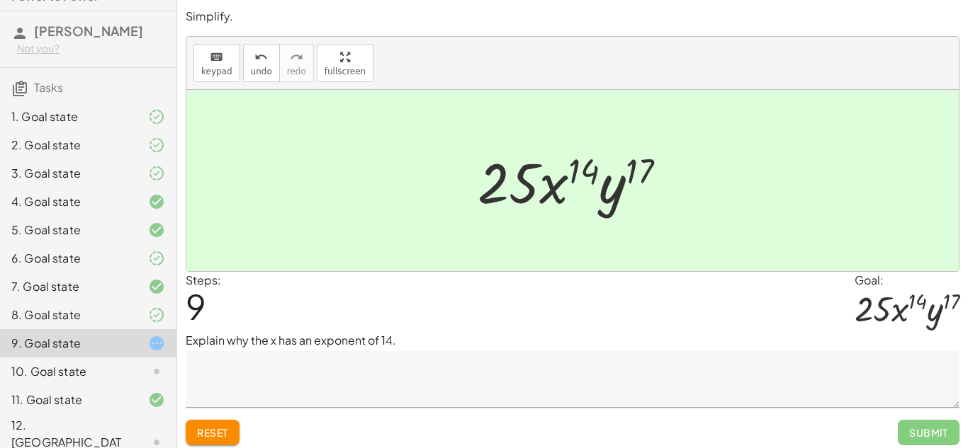
click at [148, 372] on icon at bounding box center [156, 371] width 17 height 17
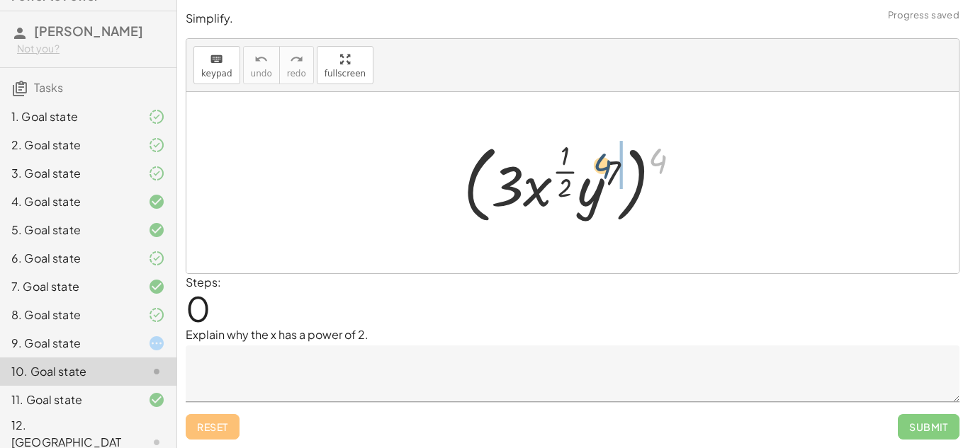
drag, startPoint x: 660, startPoint y: 162, endPoint x: 602, endPoint y: 168, distance: 58.4
click at [602, 168] on div at bounding box center [577, 183] width 242 height 92
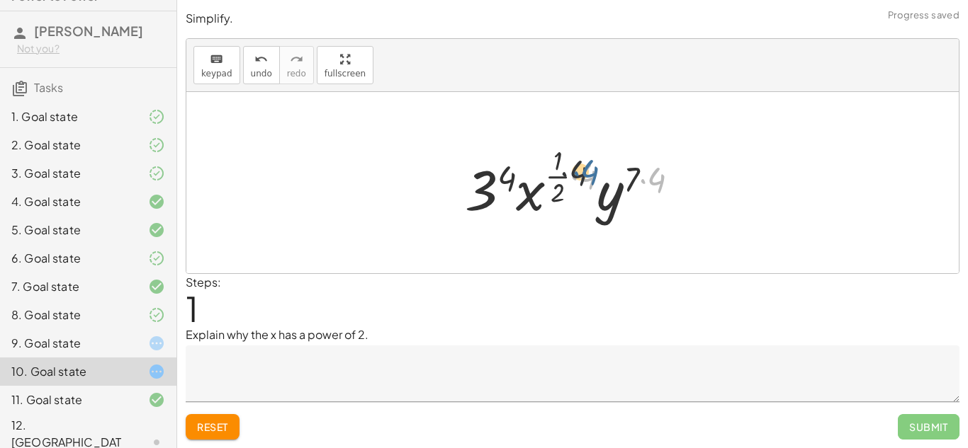
drag, startPoint x: 657, startPoint y: 178, endPoint x: 587, endPoint y: 169, distance: 69.9
click at [587, 169] on div at bounding box center [578, 183] width 240 height 84
drag, startPoint x: 662, startPoint y: 175, endPoint x: 639, endPoint y: 174, distance: 23.4
click at [639, 174] on div at bounding box center [578, 183] width 240 height 84
drag, startPoint x: 586, startPoint y: 176, endPoint x: 550, endPoint y: 178, distance: 36.2
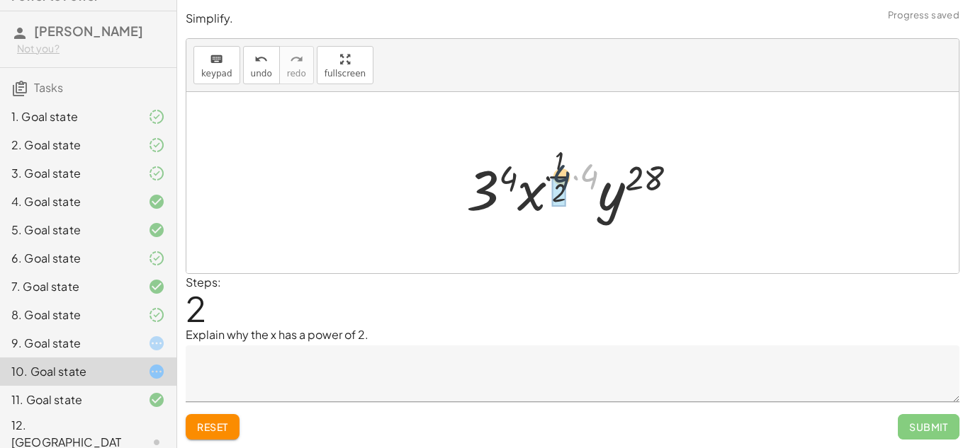
click at [550, 178] on div at bounding box center [577, 183] width 237 height 84
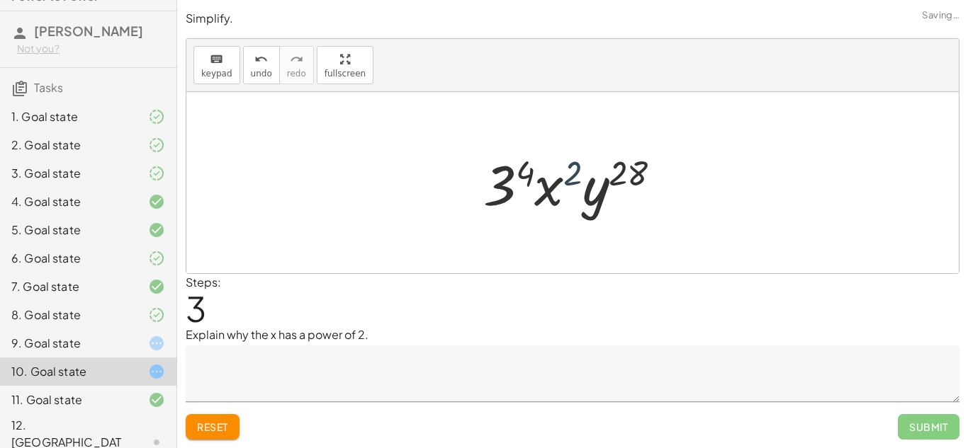
click at [570, 175] on div at bounding box center [577, 183] width 203 height 73
drag, startPoint x: 570, startPoint y: 175, endPoint x: 565, endPoint y: 169, distance: 8.0
click at [565, 169] on div at bounding box center [577, 183] width 203 height 73
click at [266, 70] on span "undo" at bounding box center [261, 74] width 21 height 10
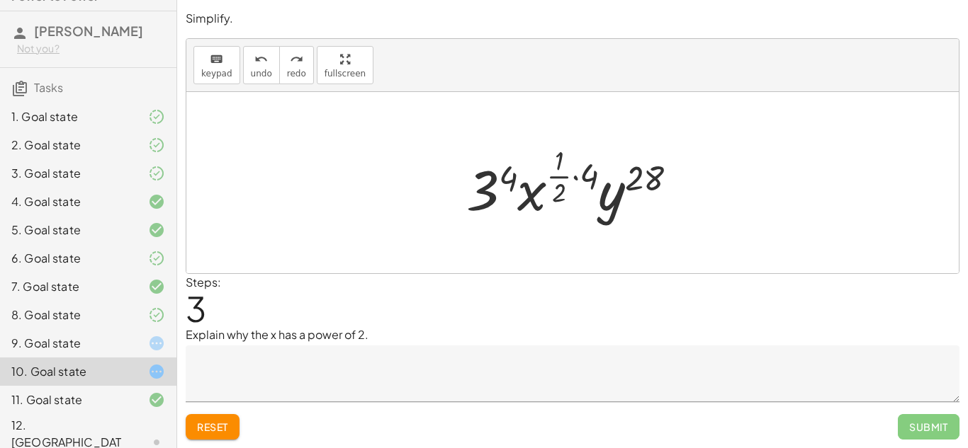
click at [128, 419] on div "12. [GEOGRAPHIC_DATA]" at bounding box center [88, 442] width 176 height 57
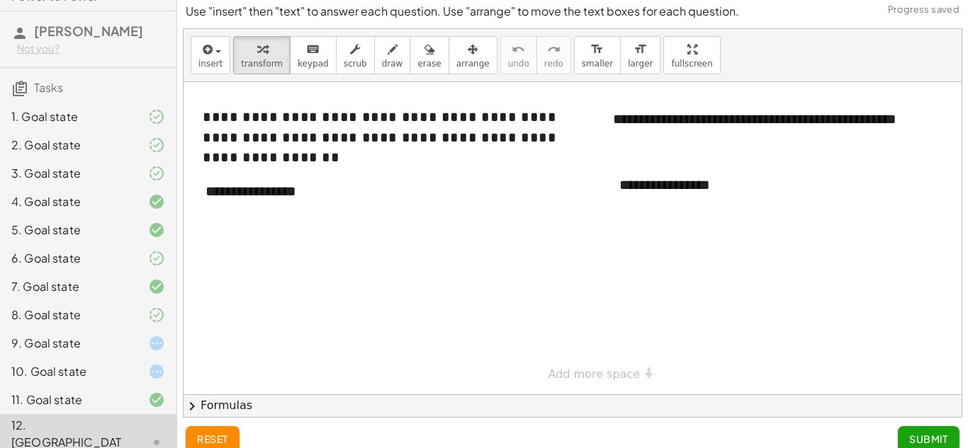
scroll to position [21, 0]
